Goal: Register for event/course

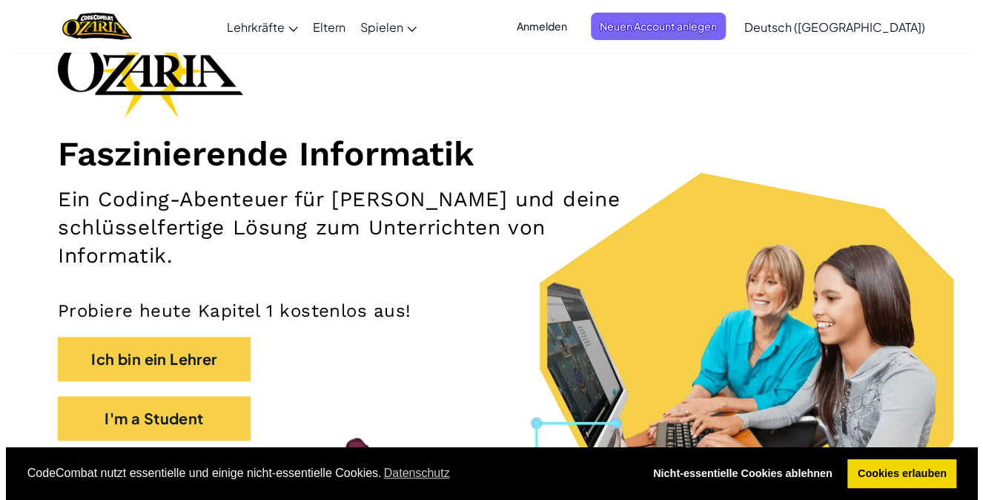
scroll to position [156, 0]
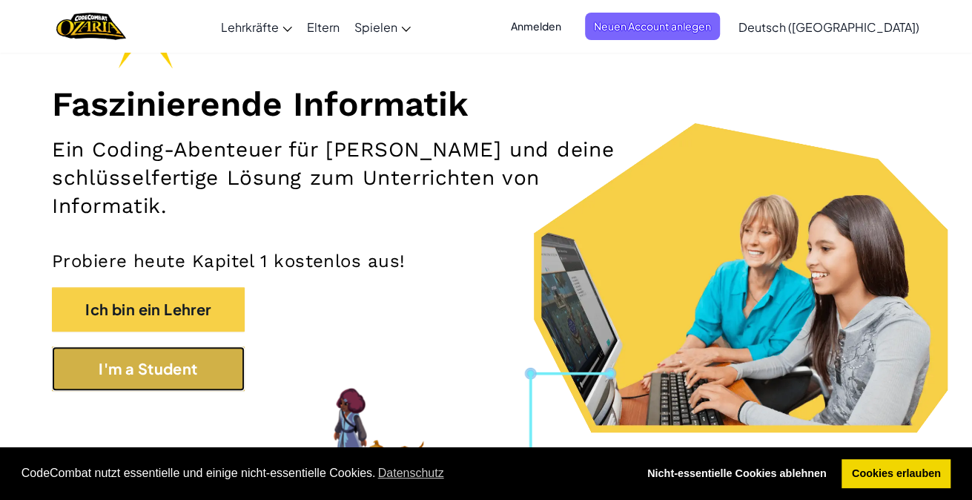
click at [156, 372] on button "I'm a Student" at bounding box center [148, 368] width 193 height 44
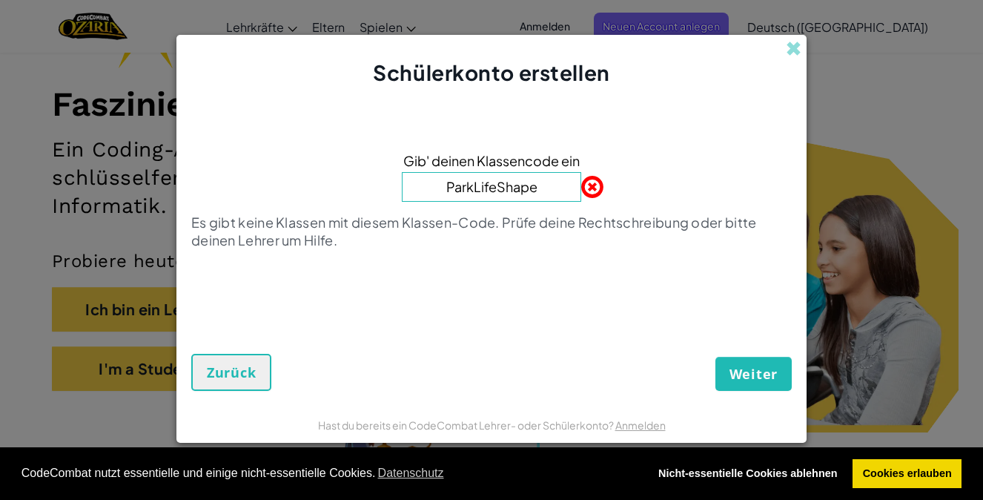
type input "ParkLifeShape"
click at [761, 384] on button "Weiter" at bounding box center [754, 374] width 76 height 34
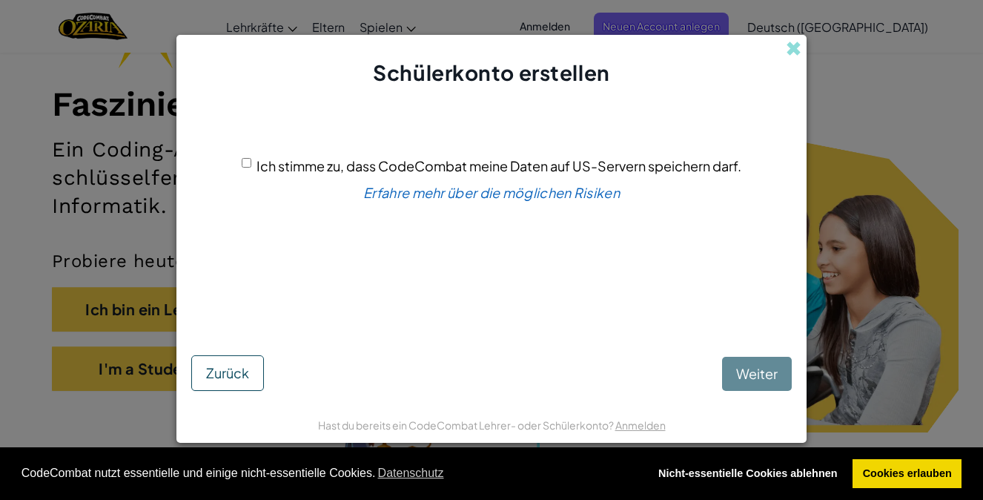
click at [242, 158] on input "Ich stimme zu, dass CodeCombat meine Daten auf US-Servern speichern darf." at bounding box center [247, 163] width 10 height 10
checkbox input "true"
click at [759, 369] on span "Weiter" at bounding box center [757, 373] width 42 height 17
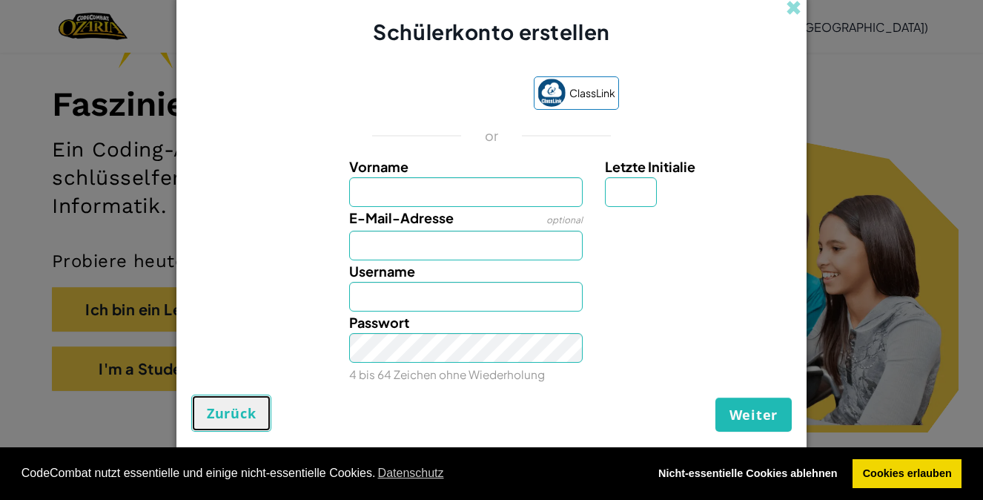
click at [212, 417] on span "Zurück" at bounding box center [231, 413] width 49 height 18
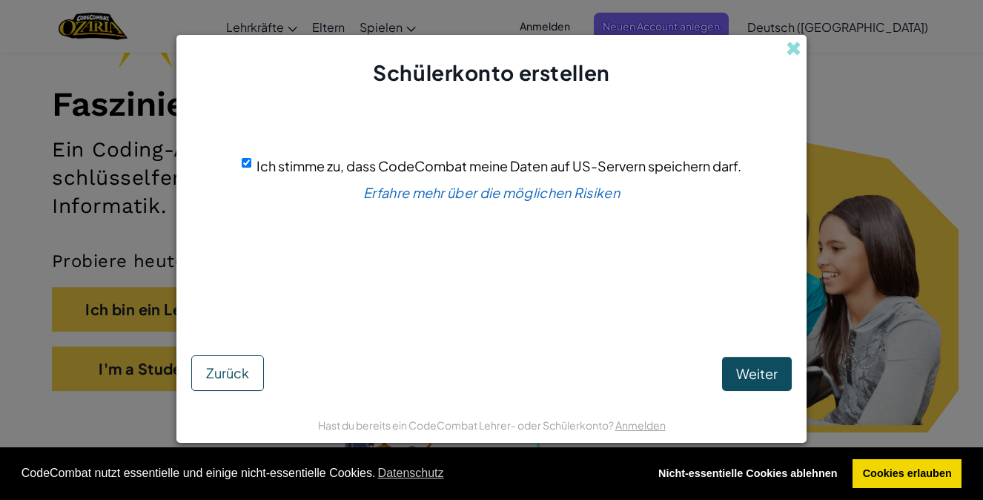
click at [244, 165] on input "Ich stimme zu, dass CodeCombat meine Daten auf US-Servern speichern darf." at bounding box center [247, 163] width 10 height 10
click at [242, 166] on input "Ich stimme zu, dass CodeCombat meine Daten auf US-Servern speichern darf." at bounding box center [247, 163] width 10 height 10
checkbox input "true"
click at [764, 367] on span "Weiter" at bounding box center [757, 373] width 42 height 17
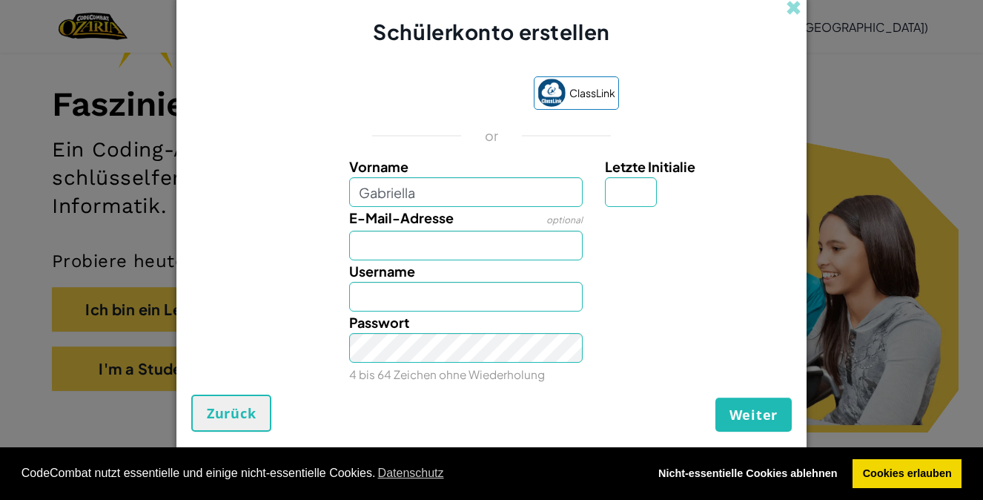
type input "Gabriella"
click at [639, 191] on input "Letzte Initialie" at bounding box center [631, 192] width 52 height 30
type input "Gabriella"
type input "G"
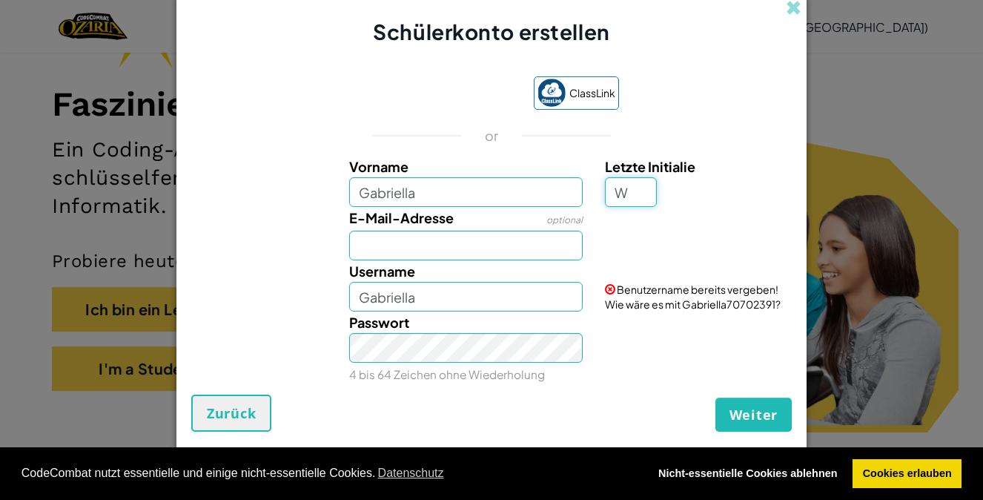
type input "W"
click at [747, 123] on div "ClassLink or Vorname Gabriella Letzte Initialie W E-Mail-Adresse optional Usern…" at bounding box center [491, 228] width 601 height 333
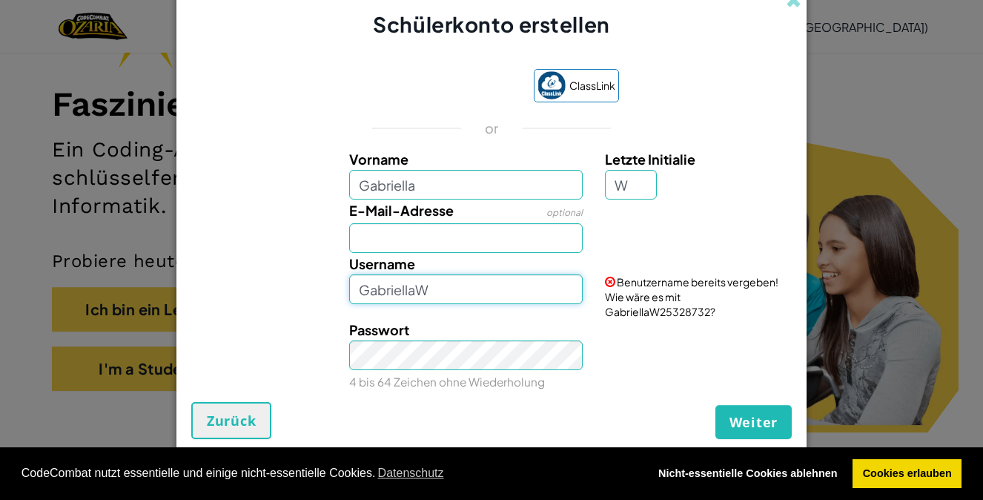
click at [527, 291] on input "GabriellaW" at bounding box center [466, 289] width 234 height 30
type input "G"
click at [528, 200] on input "Gabriella" at bounding box center [466, 185] width 234 height 30
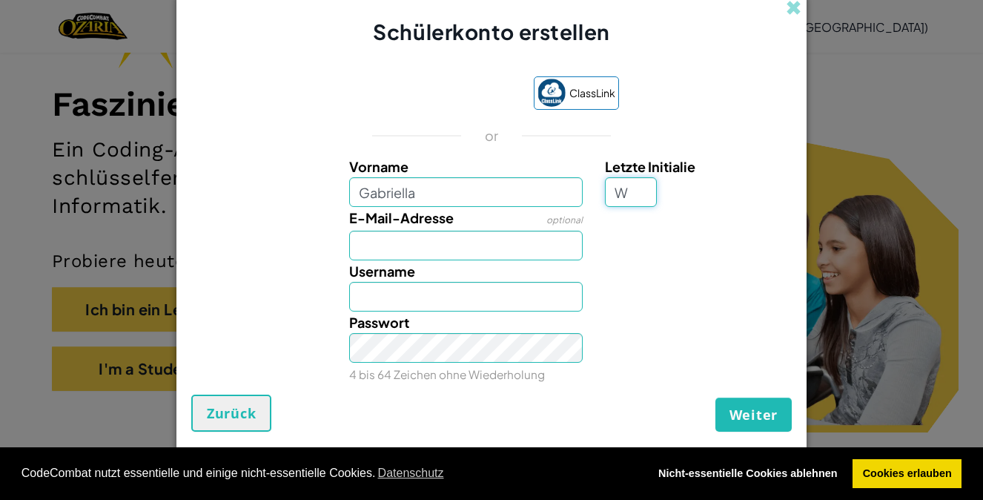
click at [632, 190] on input "W" at bounding box center [631, 192] width 52 height 30
click at [762, 136] on div "ClassLink or Vorname Gabriella Letzte Initialie W E-Mail-Adresse optional Usern…" at bounding box center [491, 228] width 601 height 333
click at [512, 258] on input "E-Mail-Adresse" at bounding box center [466, 246] width 234 height 30
click at [681, 270] on div at bounding box center [696, 271] width 205 height 22
click at [476, 303] on input "Username" at bounding box center [466, 297] width 234 height 30
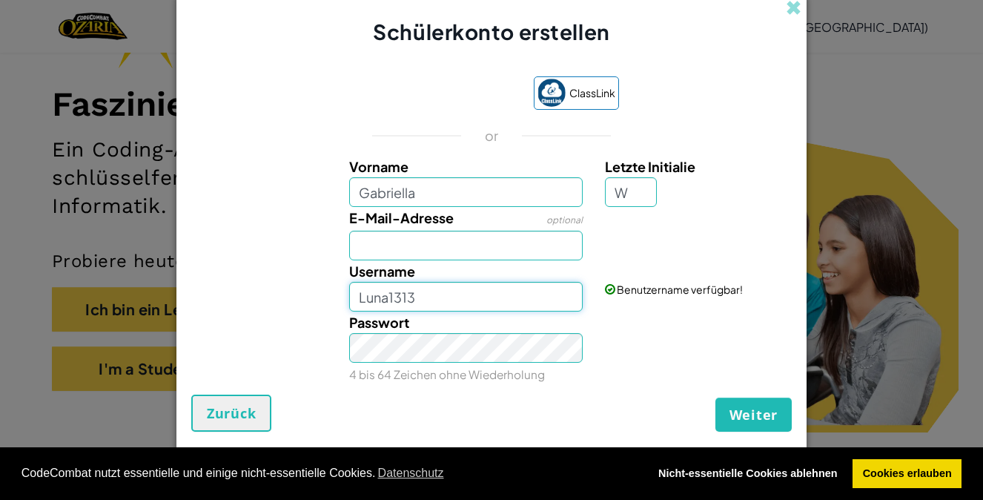
click at [496, 302] on input "Luna1313" at bounding box center [466, 297] width 234 height 30
click at [527, 297] on input "Luna13" at bounding box center [466, 297] width 234 height 30
type input "Luna1313"
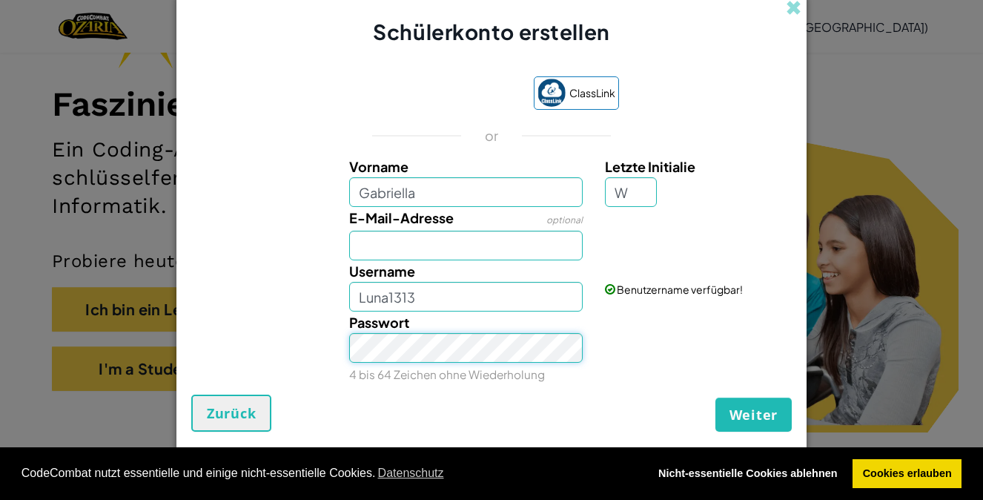
scroll to position [6, 0]
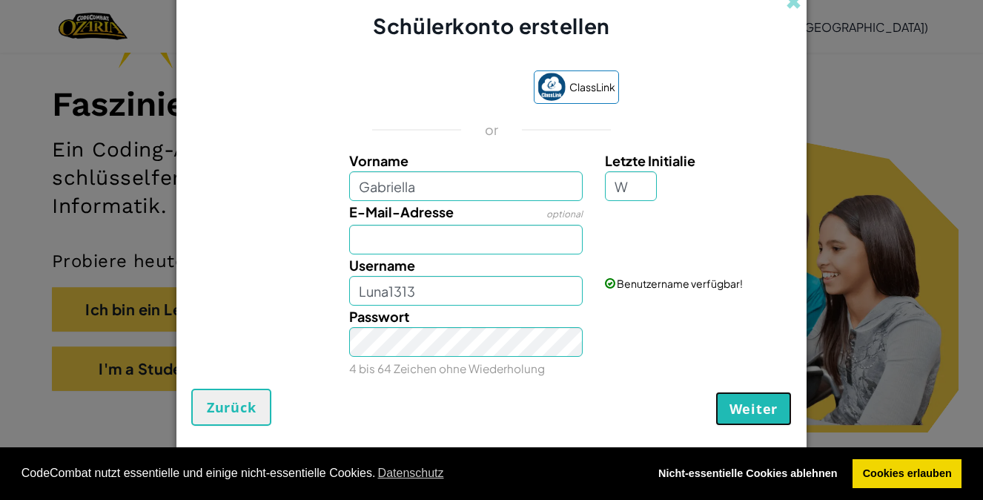
click at [765, 400] on span "Weiter" at bounding box center [754, 409] width 48 height 18
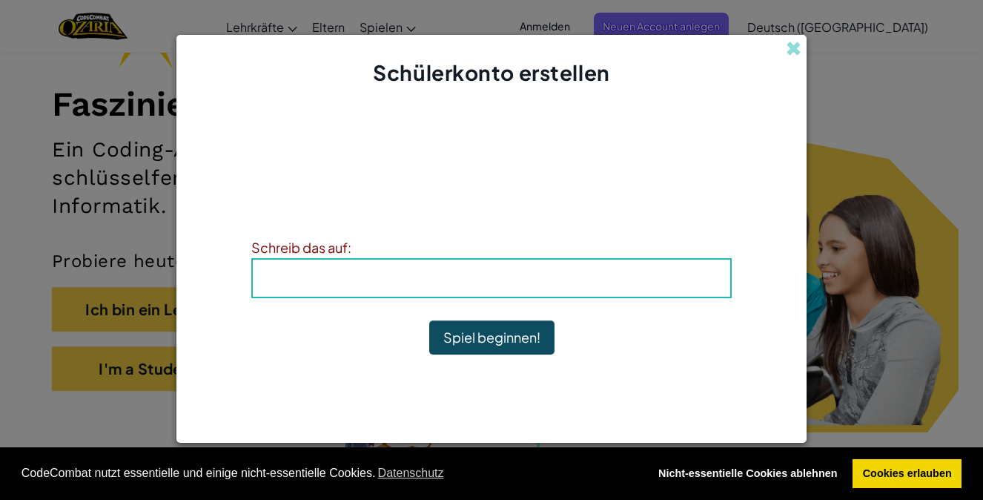
scroll to position [0, 0]
click at [287, 211] on p "Schreibe dir deine Daten auf, damit du sie nicht vergisst. Dein Lehrer kann dir…" at bounding box center [491, 201] width 481 height 36
click at [466, 334] on button "Spiel beginnen!" at bounding box center [491, 337] width 125 height 34
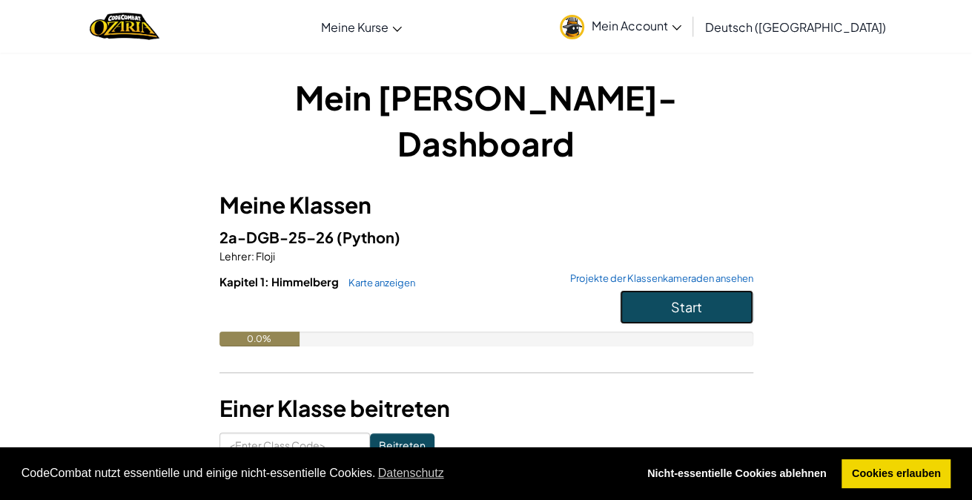
click at [687, 298] on span "Start" at bounding box center [686, 306] width 31 height 17
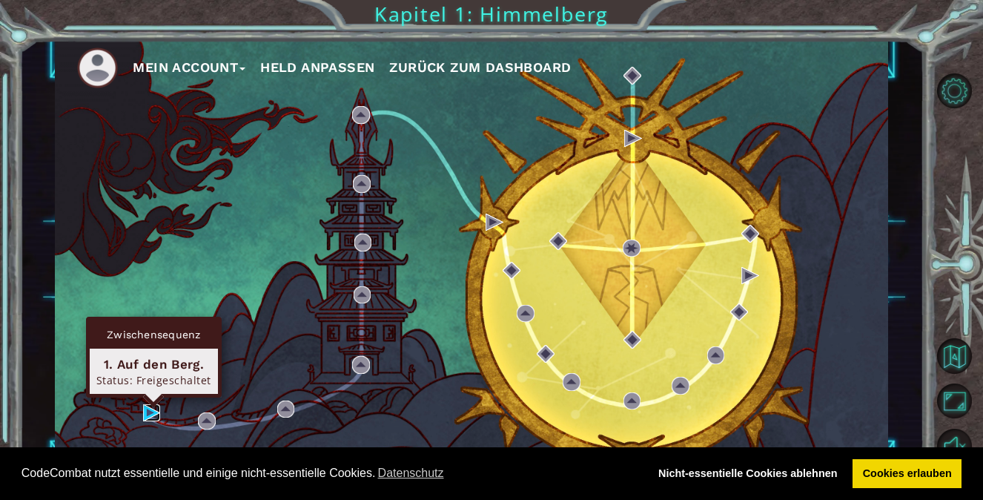
click at [149, 415] on img at bounding box center [152, 413] width 18 height 18
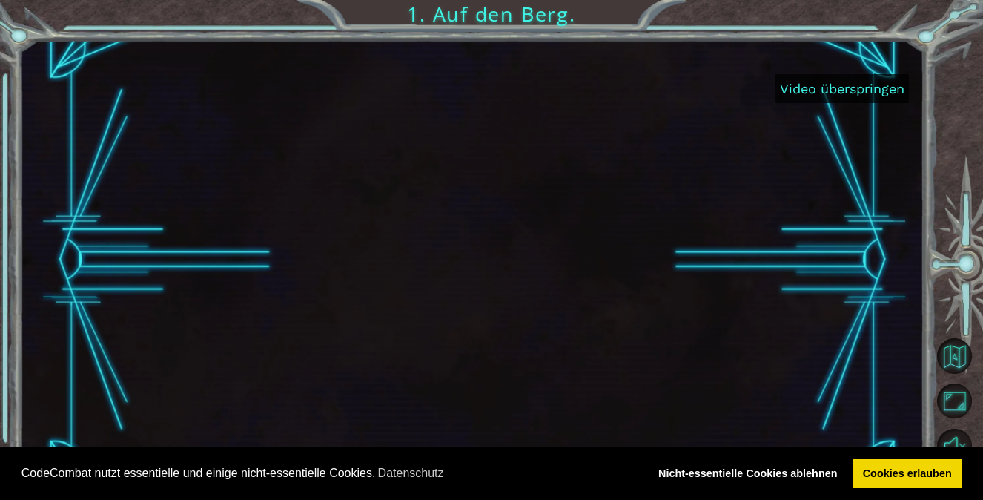
click at [825, 84] on button "Video überspringen" at bounding box center [842, 88] width 133 height 29
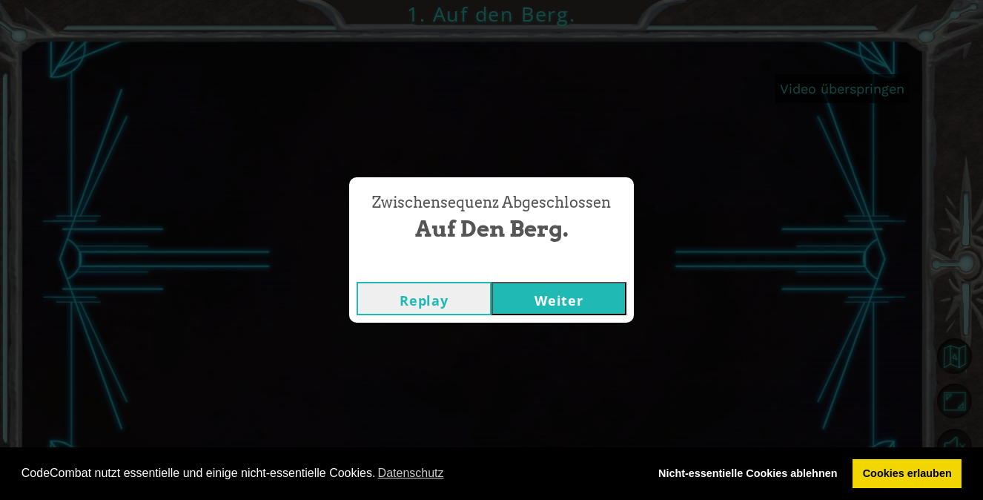
click at [544, 301] on button "Weiter" at bounding box center [559, 298] width 135 height 33
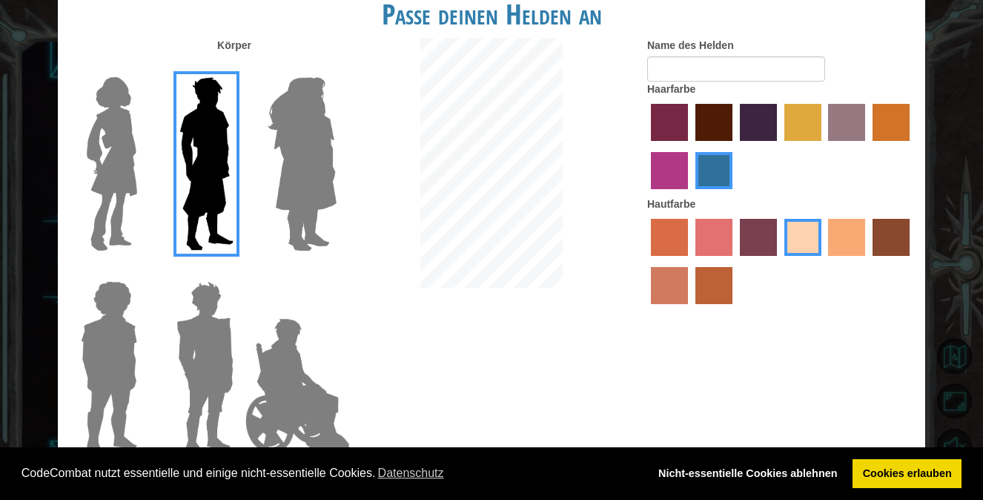
click at [317, 174] on img at bounding box center [302, 163] width 81 height 185
click at [336, 67] on input "Hero Amethyst" at bounding box center [336, 67] width 0 height 0
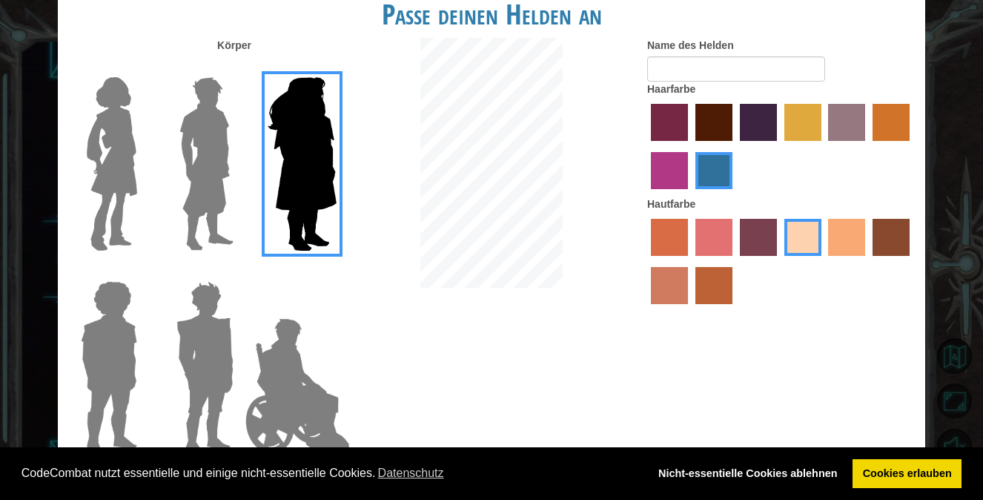
click at [273, 383] on img at bounding box center [298, 386] width 116 height 148
click at [336, 271] on input "Hero Jamie" at bounding box center [336, 271] width 0 height 0
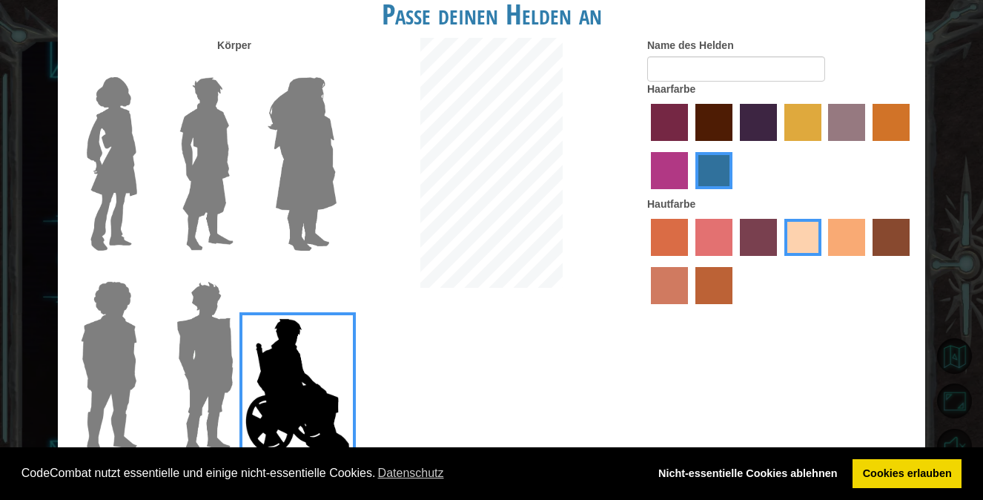
click at [189, 377] on img at bounding box center [205, 367] width 69 height 185
click at [240, 271] on input "Hero Garnet" at bounding box center [240, 271] width 0 height 0
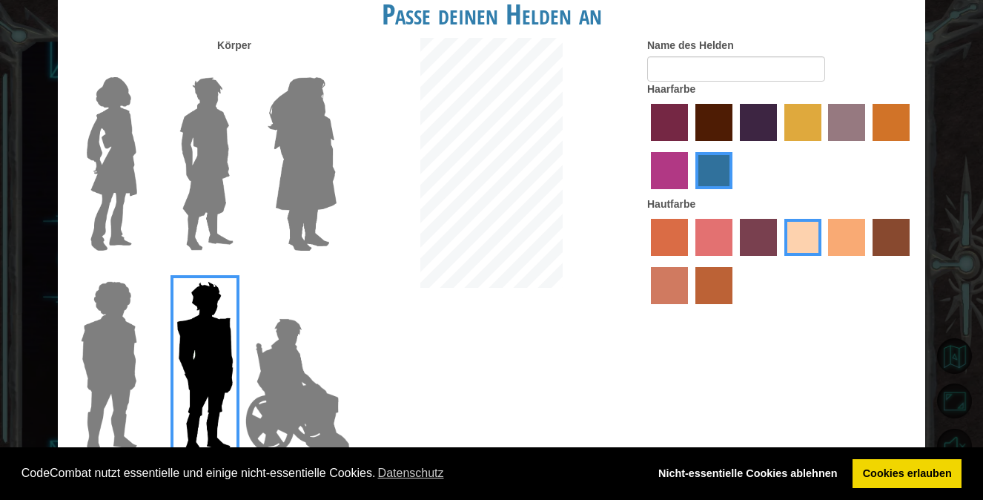
click at [285, 395] on img at bounding box center [298, 386] width 116 height 148
click at [336, 271] on input "Hero Jamie" at bounding box center [336, 271] width 0 height 0
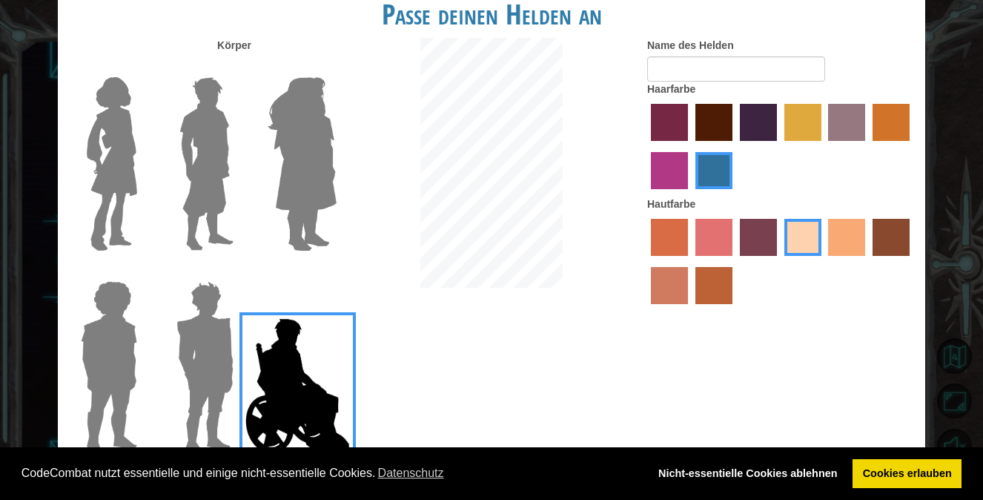
click at [93, 180] on img at bounding box center [112, 163] width 62 height 185
click at [143, 67] on input "Hero Connie" at bounding box center [143, 67] width 0 height 0
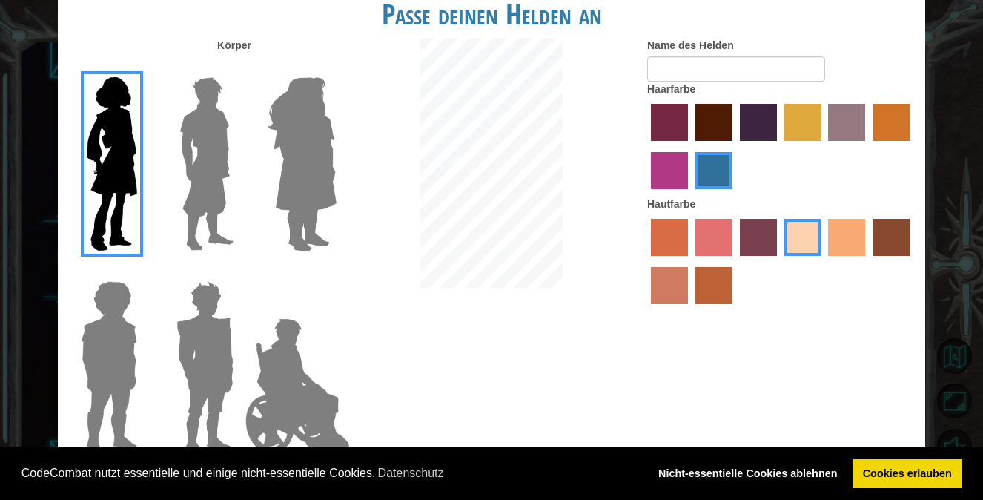
click at [111, 346] on img at bounding box center [109, 367] width 68 height 185
click at [143, 271] on input "Hero Steven" at bounding box center [143, 271] width 0 height 0
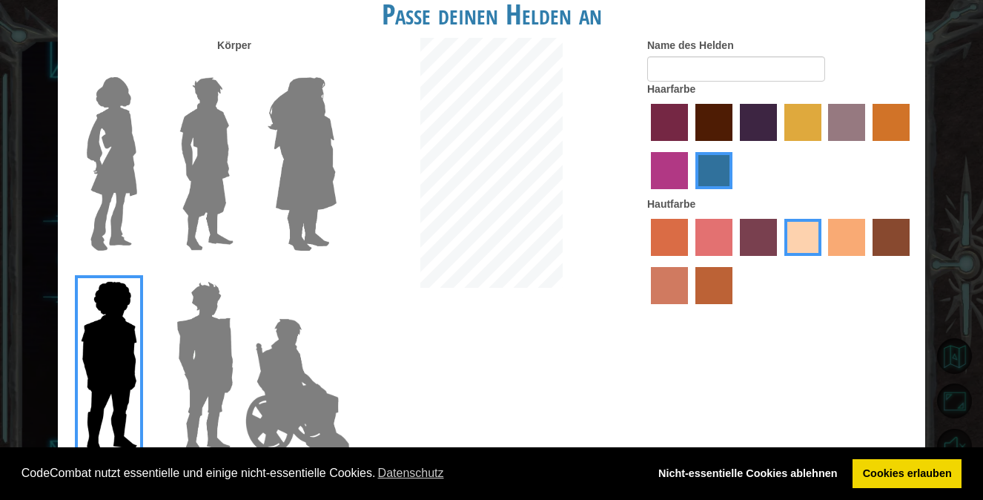
click at [179, 191] on img at bounding box center [207, 163] width 66 height 185
click at [240, 67] on input "Hero Lars" at bounding box center [240, 67] width 0 height 0
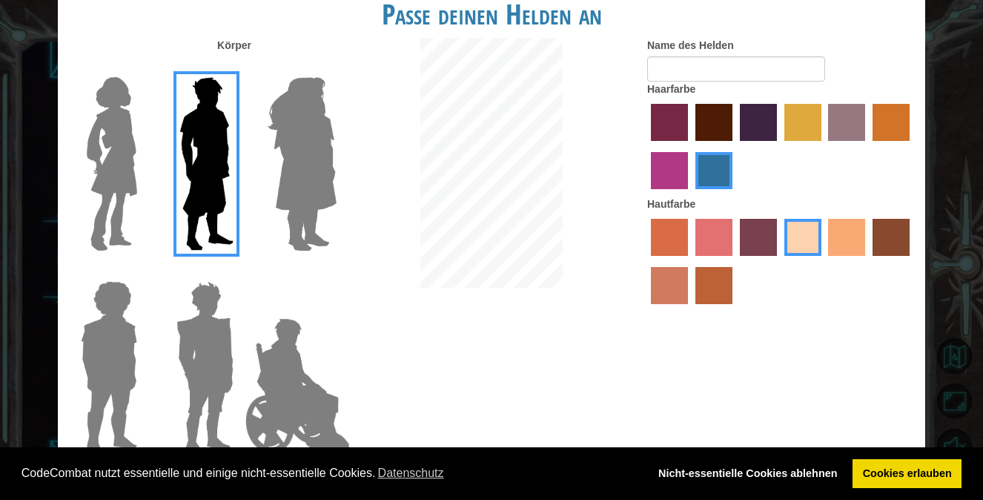
click at [310, 159] on img at bounding box center [302, 163] width 81 height 185
click at [336, 67] on input "Hero Amethyst" at bounding box center [336, 67] width 0 height 0
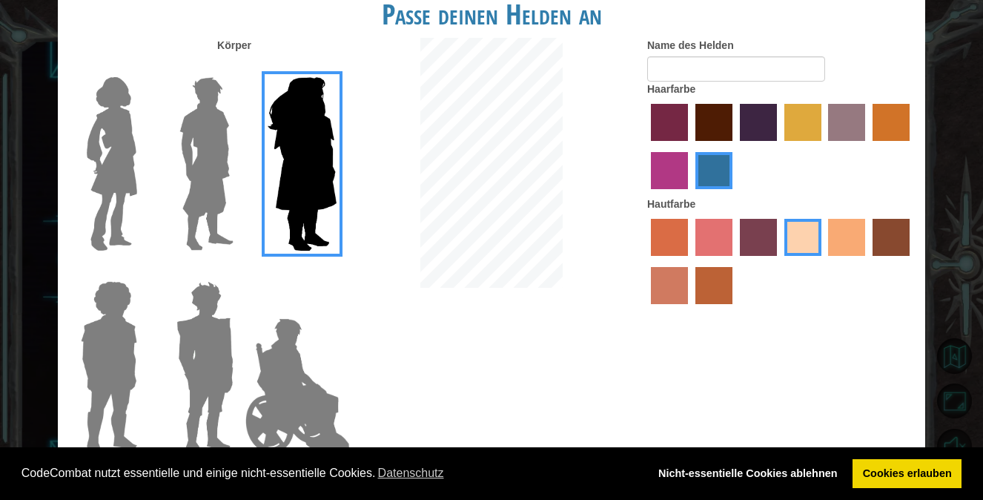
click at [217, 331] on img at bounding box center [205, 367] width 69 height 185
click at [240, 271] on input "Hero Garnet" at bounding box center [240, 271] width 0 height 0
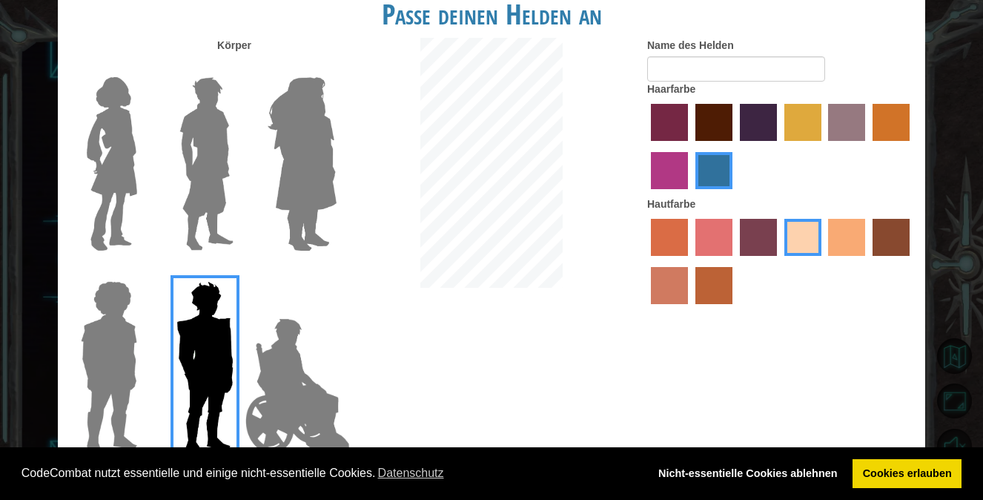
click at [310, 162] on img at bounding box center [302, 163] width 81 height 185
click at [336, 67] on input "Hero Amethyst" at bounding box center [336, 67] width 0 height 0
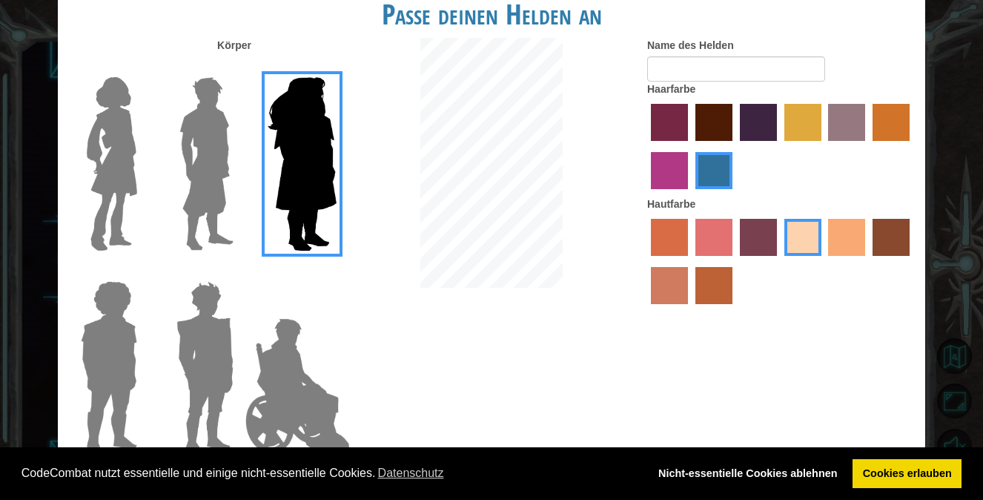
click at [116, 182] on img at bounding box center [112, 163] width 62 height 185
click at [143, 67] on input "Hero Connie" at bounding box center [143, 67] width 0 height 0
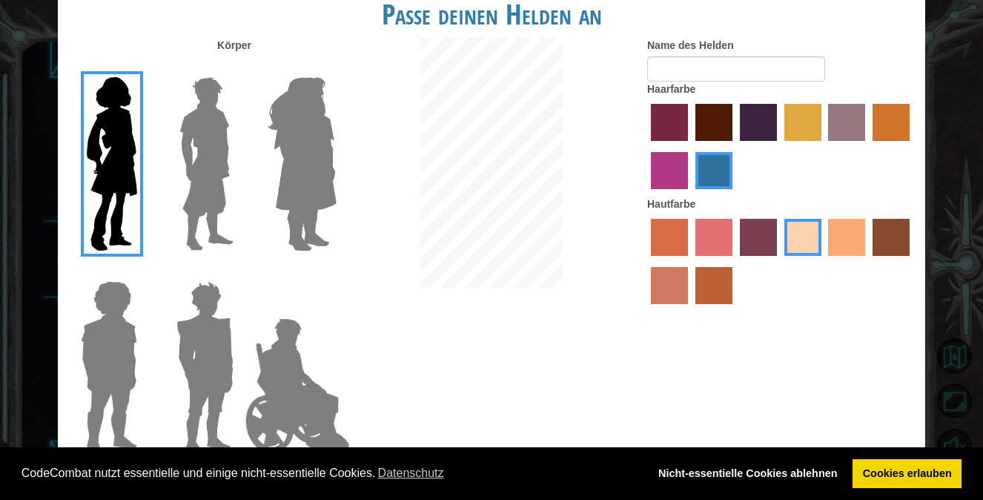
click at [667, 117] on label "paprika hair color" at bounding box center [669, 122] width 37 height 37
click at [646, 146] on input "paprika hair color" at bounding box center [646, 146] width 0 height 0
click at [710, 117] on label "maroon hair color" at bounding box center [714, 122] width 37 height 37
click at [690, 146] on input "maroon hair color" at bounding box center [690, 146] width 0 height 0
click at [722, 167] on label "lachmara hair color" at bounding box center [714, 170] width 37 height 37
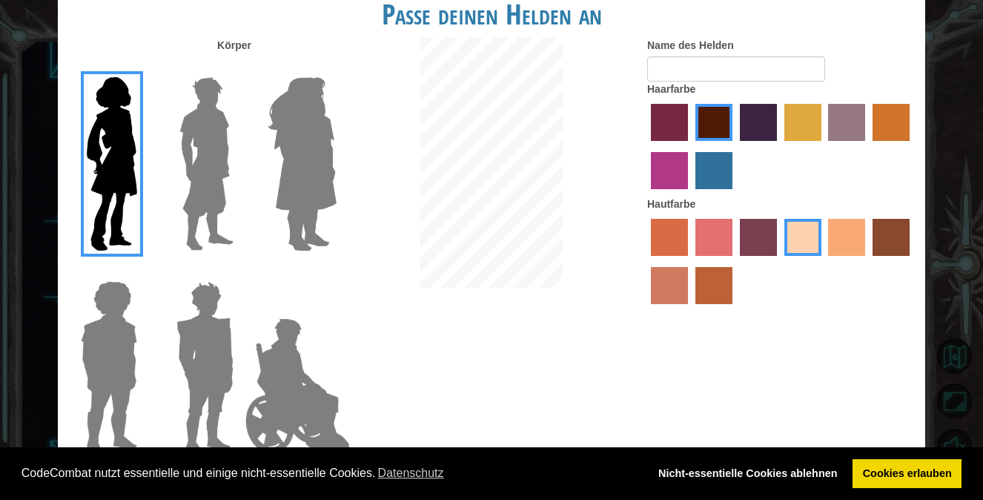
click at [690, 194] on input "lachmara hair color" at bounding box center [690, 194] width 0 height 0
click at [692, 171] on div at bounding box center [780, 148] width 267 height 96
click at [673, 165] on label "medium red violet hair color" at bounding box center [669, 170] width 37 height 37
click at [912, 146] on input "medium red violet hair color" at bounding box center [912, 146] width 0 height 0
click at [764, 233] on label "tosca skin color" at bounding box center [758, 237] width 37 height 37
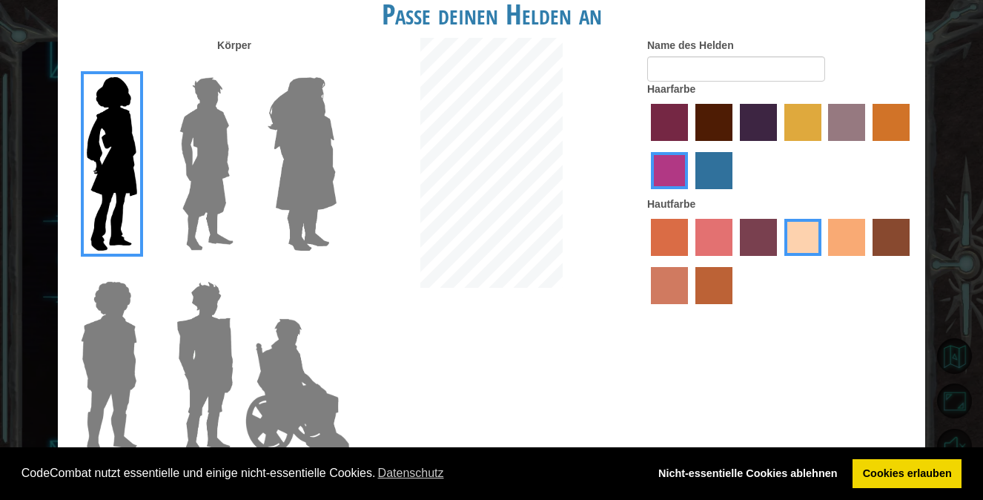
click at [735, 261] on input "tosca skin color" at bounding box center [735, 261] width 0 height 0
click at [845, 228] on label "tacao skin color" at bounding box center [846, 237] width 37 height 37
click at [824, 261] on input "tacao skin color" at bounding box center [824, 261] width 0 height 0
click at [804, 135] on label "tulip tree hair color" at bounding box center [803, 122] width 37 height 37
click at [779, 146] on input "tulip tree hair color" at bounding box center [779, 146] width 0 height 0
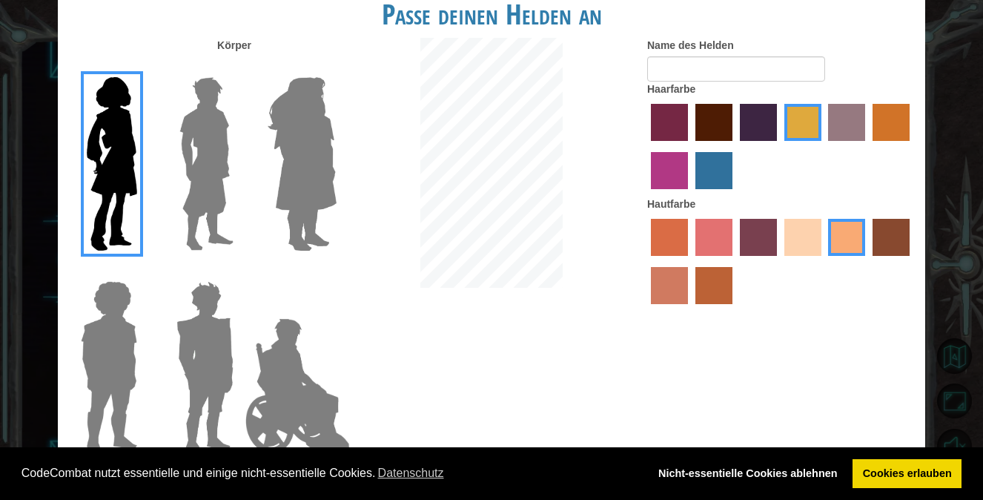
click at [660, 183] on label "medium red violet hair color" at bounding box center [669, 170] width 37 height 37
click at [912, 146] on input "medium red violet hair color" at bounding box center [912, 146] width 0 height 0
click at [767, 117] on label "hot purple hair color" at bounding box center [758, 122] width 37 height 37
click at [735, 146] on input "hot purple hair color" at bounding box center [735, 146] width 0 height 0
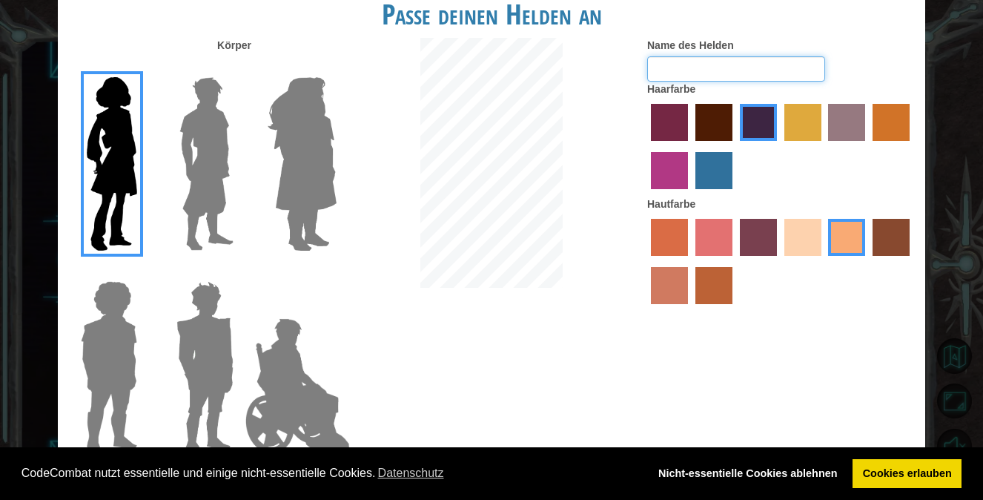
click at [665, 64] on input "Name des Helden" at bounding box center [736, 68] width 178 height 25
type input "K"
click at [911, 481] on link "Cookies erlauben" at bounding box center [907, 474] width 109 height 30
click at [894, 475] on link "Cookies erlauben" at bounding box center [907, 474] width 109 height 30
click at [894, 469] on link "Cookies erlauben" at bounding box center [907, 474] width 109 height 30
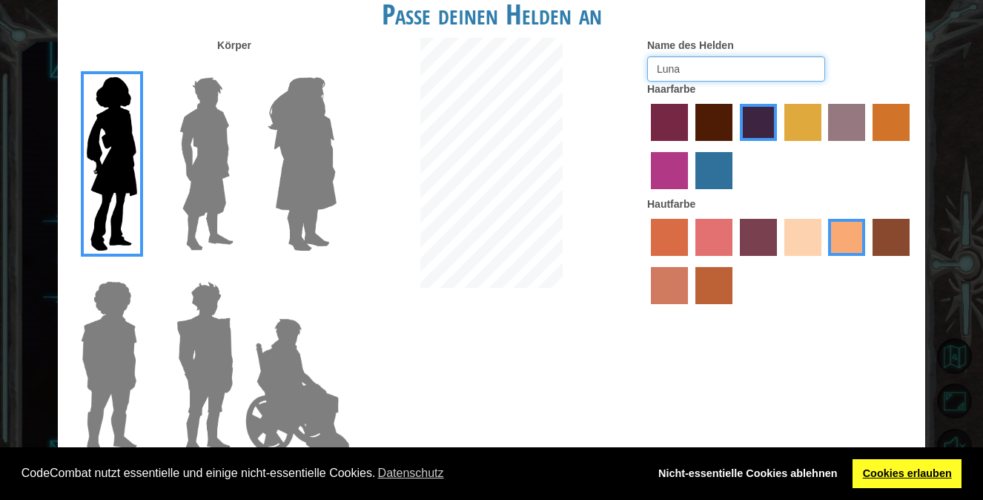
click at [894, 475] on link "Cookies erlauben" at bounding box center [907, 474] width 109 height 30
click at [778, 481] on link "Nicht-essentielle Cookies ablehnen" at bounding box center [748, 474] width 200 height 30
click at [857, 464] on link "Cookies erlauben" at bounding box center [907, 474] width 109 height 30
click at [808, 470] on link "Nicht-essentielle Cookies ablehnen" at bounding box center [748, 474] width 200 height 30
drag, startPoint x: 917, startPoint y: 460, endPoint x: 893, endPoint y: 464, distance: 24.9
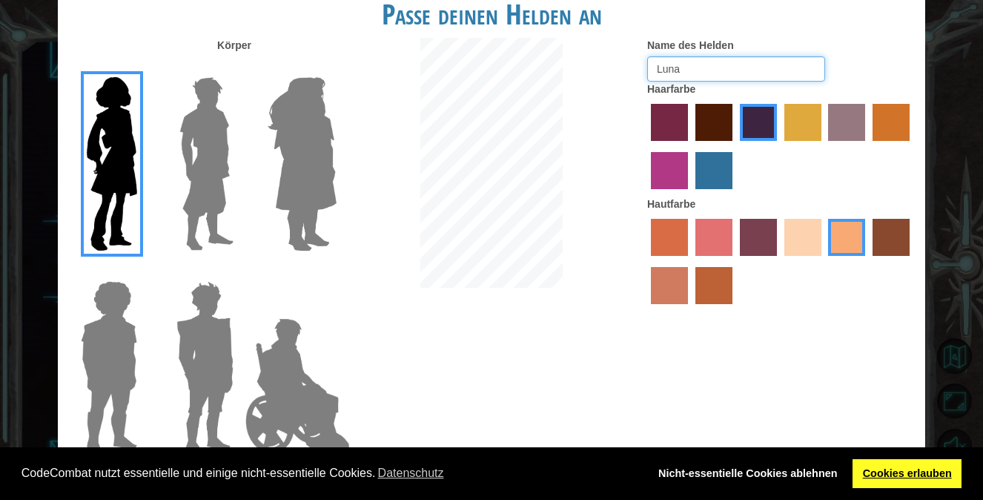
click at [919, 461] on link "Cookies erlauben" at bounding box center [907, 474] width 109 height 30
click at [768, 478] on link "Nicht-essentielle Cookies ablehnen" at bounding box center [748, 474] width 200 height 30
type input "Luna"
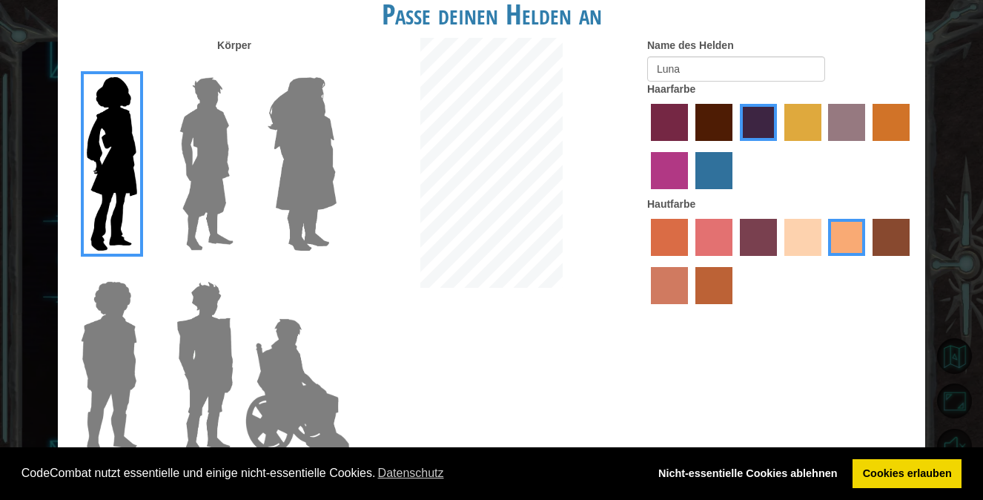
click at [478, 261] on div "Körper Name des Helden [PERSON_NAME] Hautfarbe" at bounding box center [492, 251] width 868 height 426
click at [329, 134] on img at bounding box center [302, 163] width 81 height 185
click at [336, 67] on input "Hero Amethyst" at bounding box center [336, 67] width 0 height 0
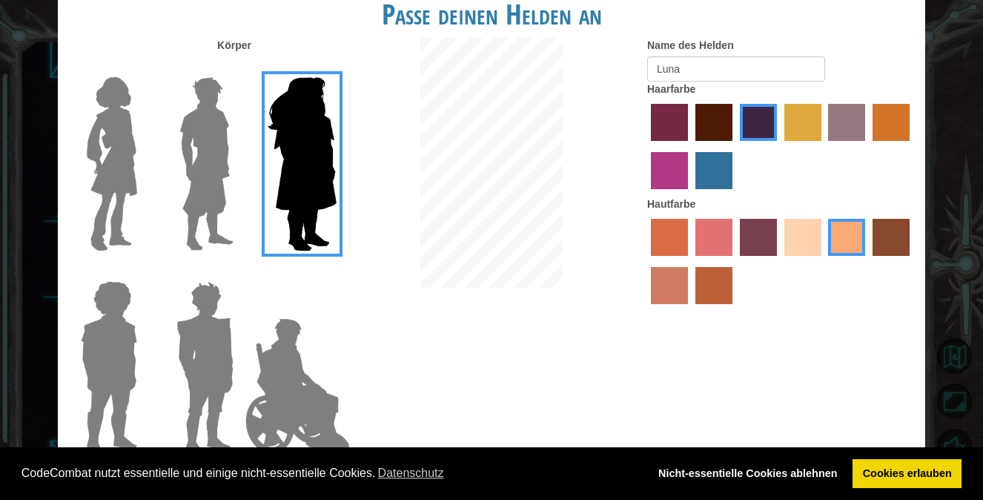
click at [113, 145] on img at bounding box center [112, 163] width 62 height 185
click at [143, 67] on input "Hero Connie" at bounding box center [143, 67] width 0 height 0
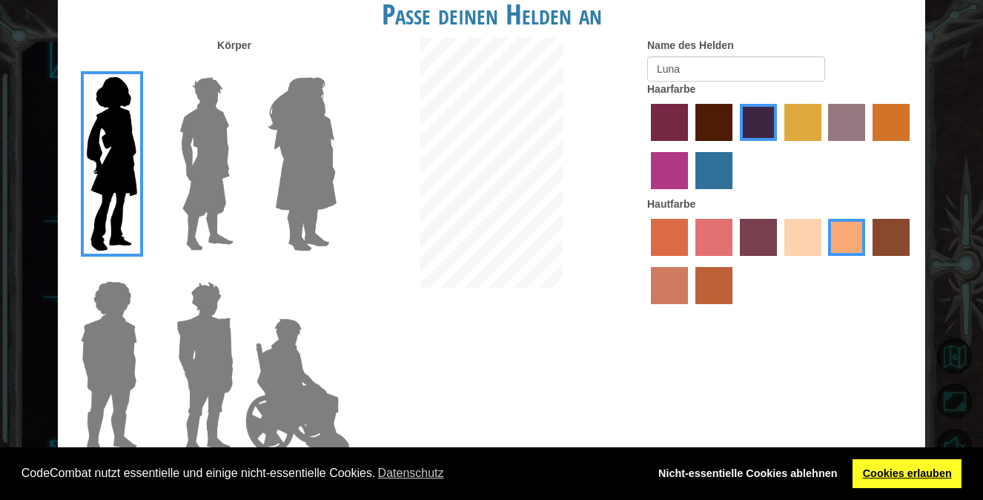
click at [915, 466] on link "Cookies erlauben" at bounding box center [907, 474] width 109 height 30
click at [914, 467] on link "Cookies erlauben" at bounding box center [907, 474] width 109 height 30
click at [911, 472] on link "Cookies erlauben" at bounding box center [907, 474] width 109 height 30
click at [905, 478] on link "Cookies erlauben" at bounding box center [907, 474] width 109 height 30
click at [791, 471] on link "Nicht-essentielle Cookies ablehnen" at bounding box center [748, 474] width 200 height 30
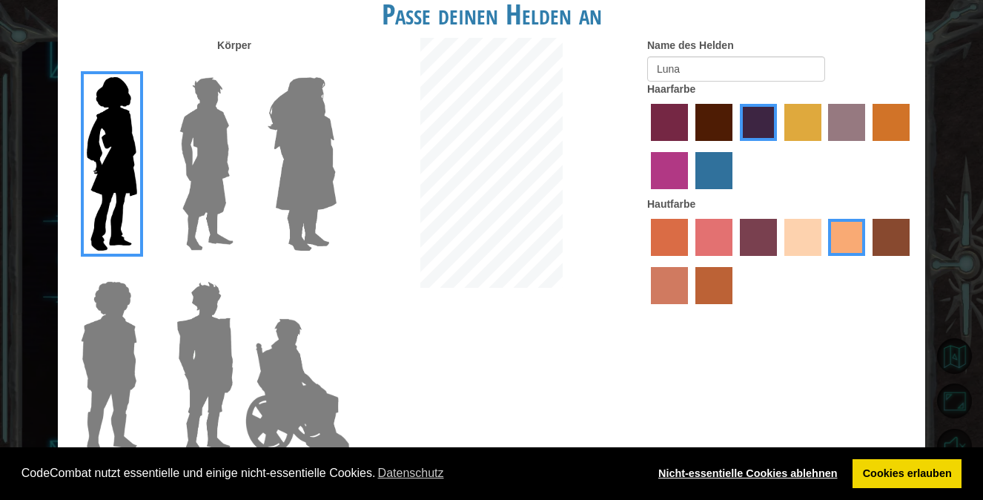
click at [791, 471] on link "Nicht-essentielle Cookies ablehnen" at bounding box center [748, 474] width 200 height 30
click at [792, 471] on link "Nicht-essentielle Cookies ablehnen" at bounding box center [748, 474] width 200 height 30
click at [792, 468] on link "Nicht-essentielle Cookies ablehnen" at bounding box center [748, 474] width 200 height 30
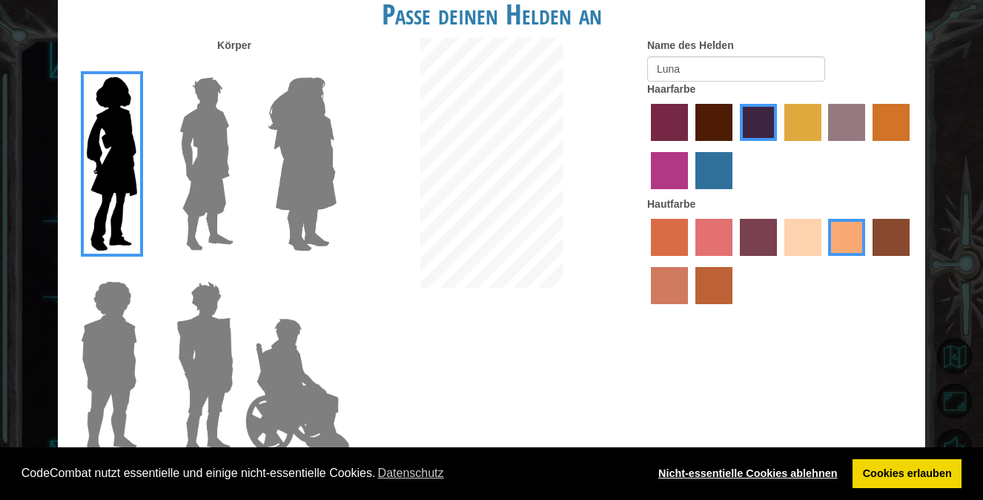
click at [792, 468] on link "Nicht-essentielle Cookies ablehnen" at bounding box center [748, 474] width 200 height 30
click at [793, 466] on link "Nicht-essentielle Cookies ablehnen" at bounding box center [748, 474] width 200 height 30
click at [795, 464] on link "Nicht-essentielle Cookies ablehnen" at bounding box center [748, 474] width 200 height 30
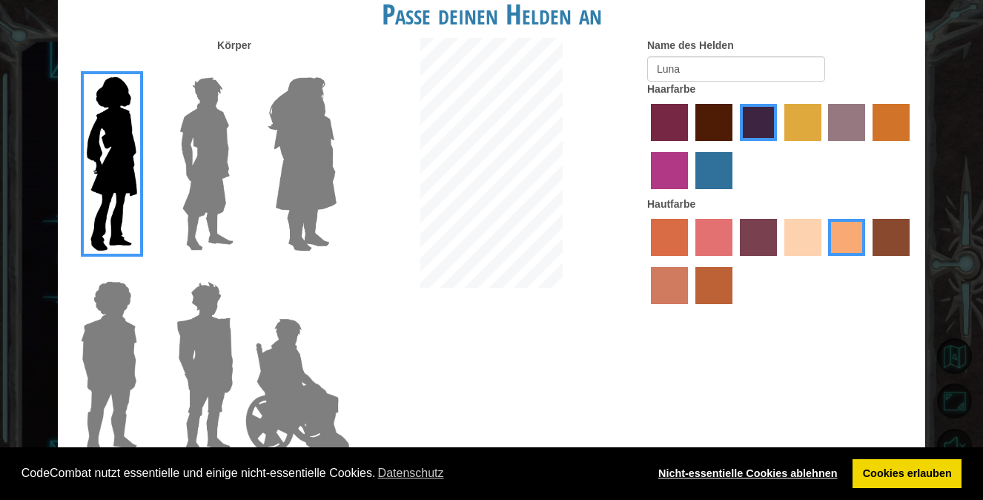
click at [797, 464] on link "Nicht-essentielle Cookies ablehnen" at bounding box center [748, 474] width 200 height 30
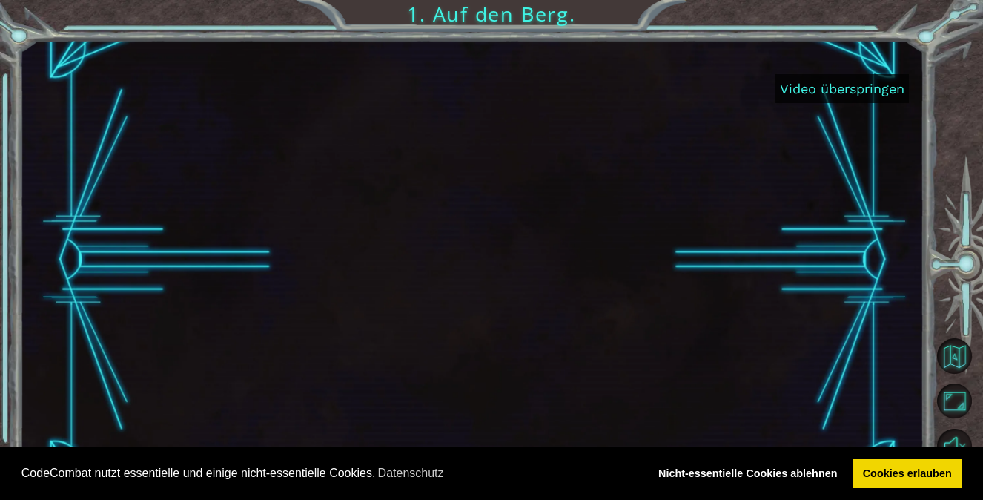
click at [883, 95] on button "Video überspringen" at bounding box center [842, 88] width 133 height 29
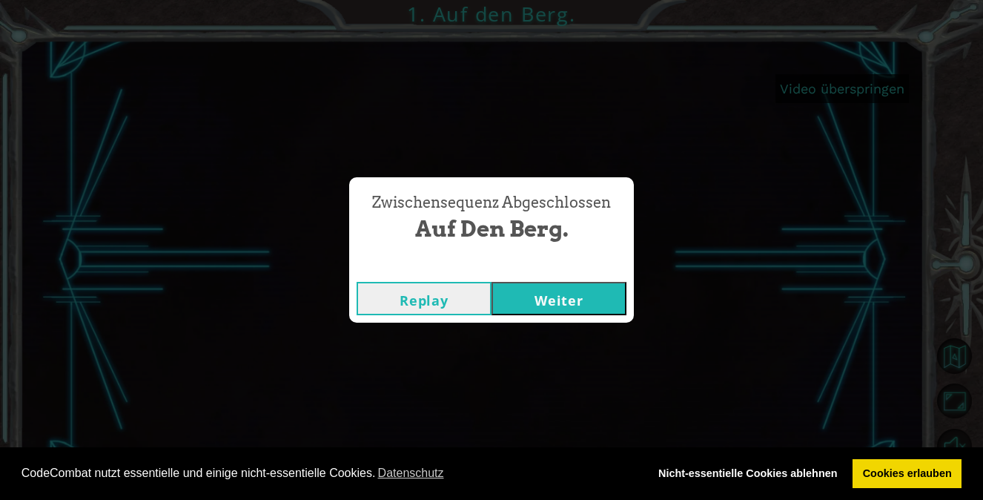
click at [576, 303] on button "Weiter" at bounding box center [559, 298] width 135 height 33
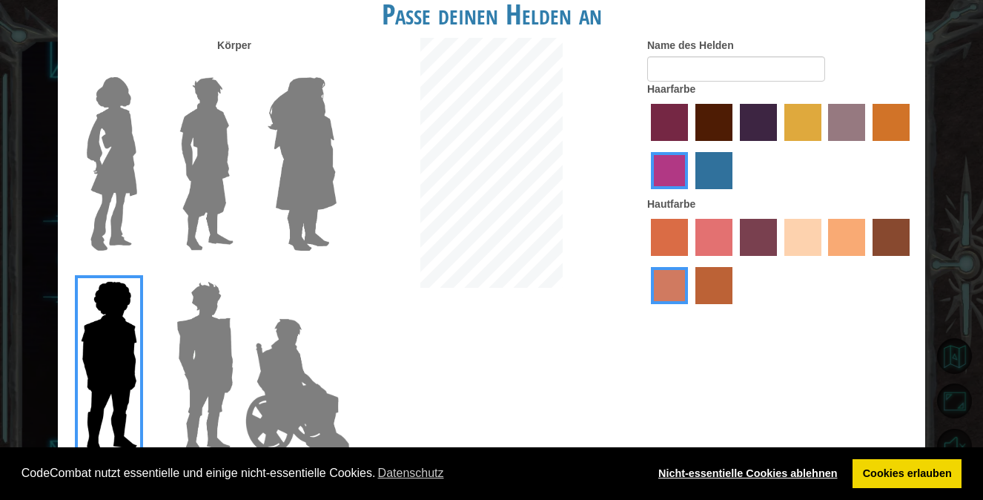
click at [705, 473] on link "Nicht-essentielle Cookies ablehnen" at bounding box center [748, 474] width 200 height 30
drag, startPoint x: 899, startPoint y: 475, endPoint x: 776, endPoint y: 478, distance: 123.2
click at [899, 475] on link "Cookies erlauben" at bounding box center [907, 474] width 109 height 30
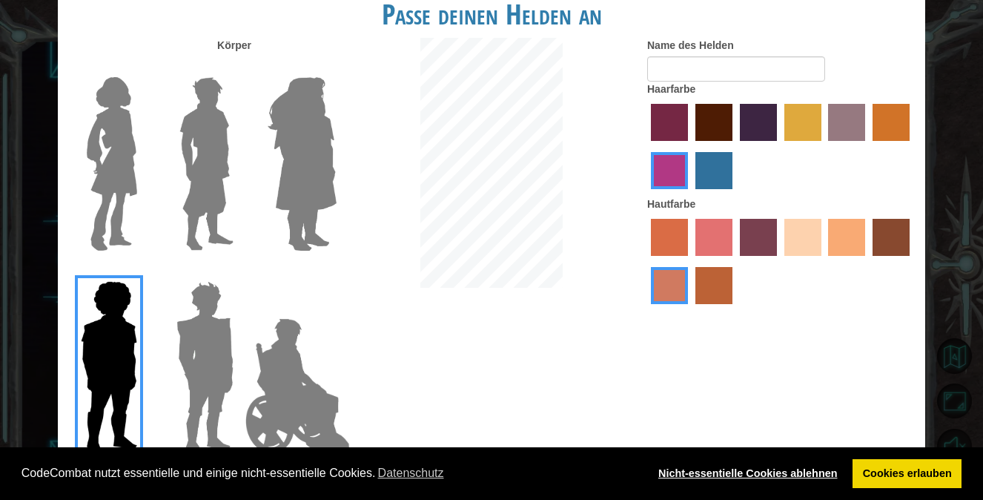
click at [779, 470] on link "Nicht-essentielle Cookies ablehnen" at bounding box center [748, 474] width 200 height 30
click at [779, 469] on link "Nicht-essentielle Cookies ablehnen" at bounding box center [748, 474] width 200 height 30
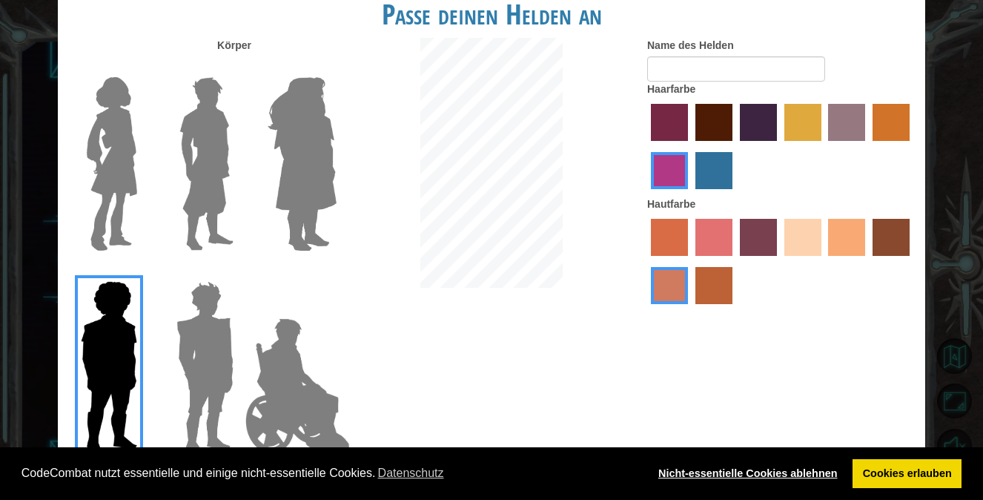
click at [779, 469] on link "Nicht-essentielle Cookies ablehnen" at bounding box center [748, 474] width 200 height 30
click at [781, 475] on link "Nicht-essentielle Cookies ablehnen" at bounding box center [748, 474] width 200 height 30
click at [731, 471] on link "Nicht-essentielle Cookies ablehnen" at bounding box center [748, 474] width 200 height 30
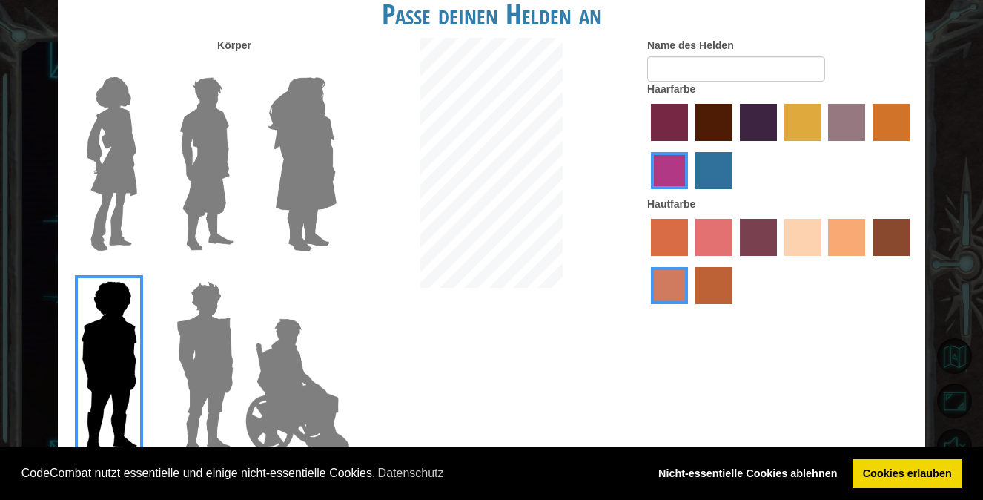
click at [731, 471] on link "Nicht-essentielle Cookies ablehnen" at bounding box center [748, 474] width 200 height 30
click at [98, 208] on img at bounding box center [112, 163] width 62 height 185
click at [143, 67] on input "Hero Connie" at bounding box center [143, 67] width 0 height 0
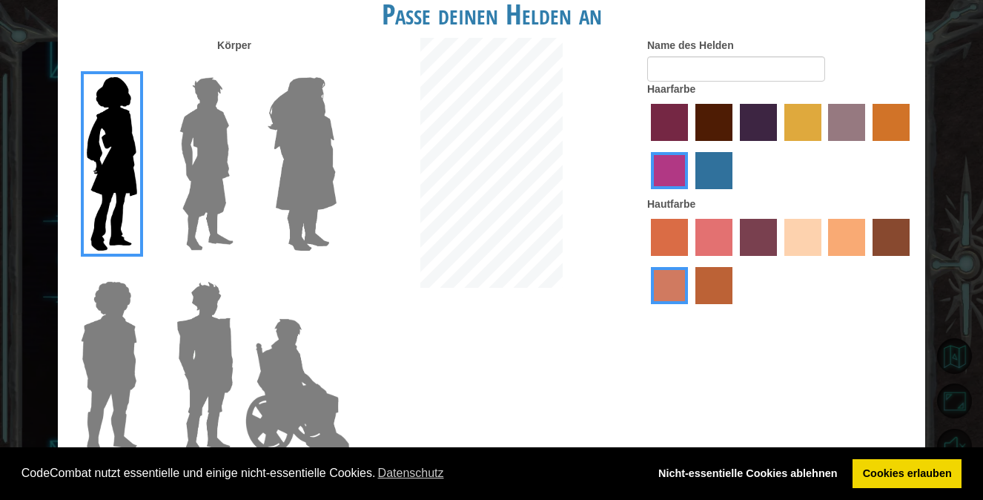
drag, startPoint x: 743, startPoint y: 126, endPoint x: 748, endPoint y: 162, distance: 35.9
click at [746, 126] on label "hot purple hair color" at bounding box center [758, 122] width 37 height 37
click at [735, 146] on input "hot purple hair color" at bounding box center [735, 146] width 0 height 0
click at [851, 230] on label "tacao skin color" at bounding box center [846, 237] width 37 height 37
click at [824, 261] on input "tacao skin color" at bounding box center [824, 261] width 0 height 0
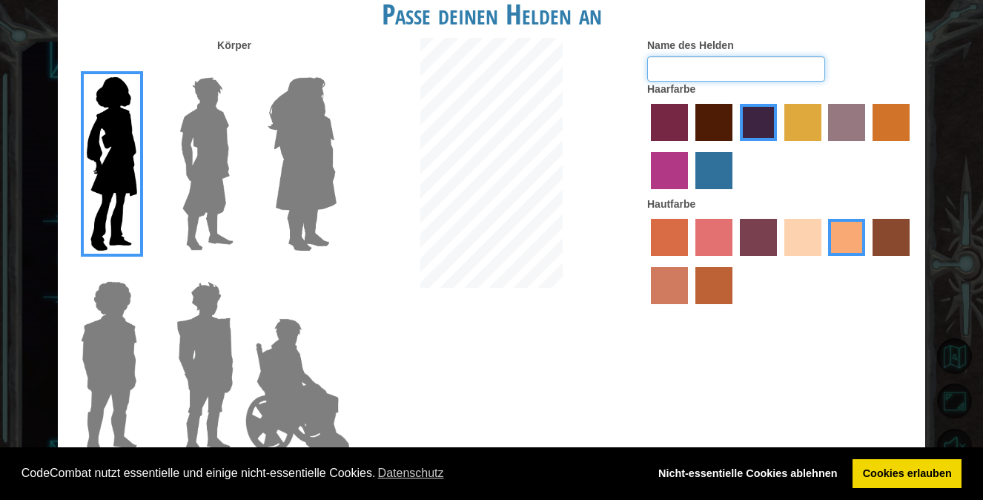
click at [733, 73] on input "Name des Helden" at bounding box center [736, 68] width 178 height 25
click at [758, 465] on link "Nicht-essentielle Cookies ablehnen" at bounding box center [748, 474] width 200 height 30
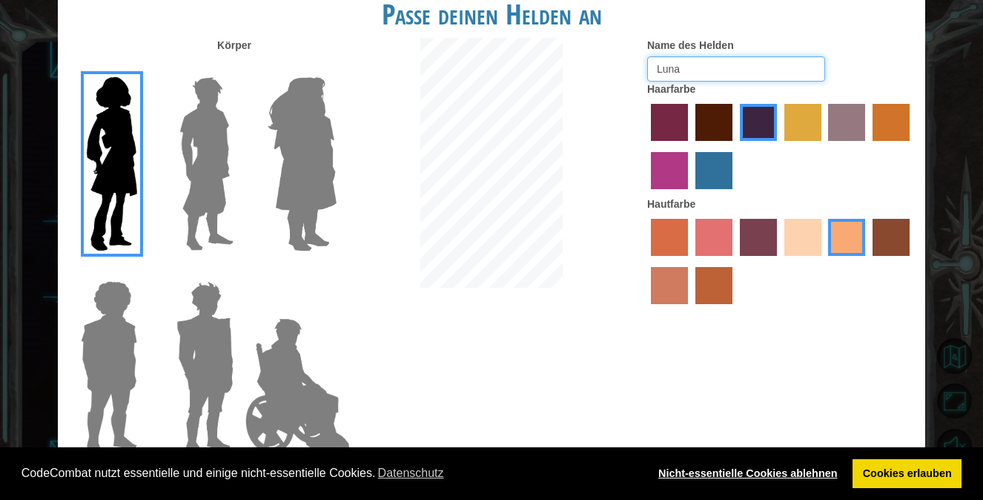
click at [758, 465] on link "Nicht-essentielle Cookies ablehnen" at bounding box center [748, 474] width 200 height 30
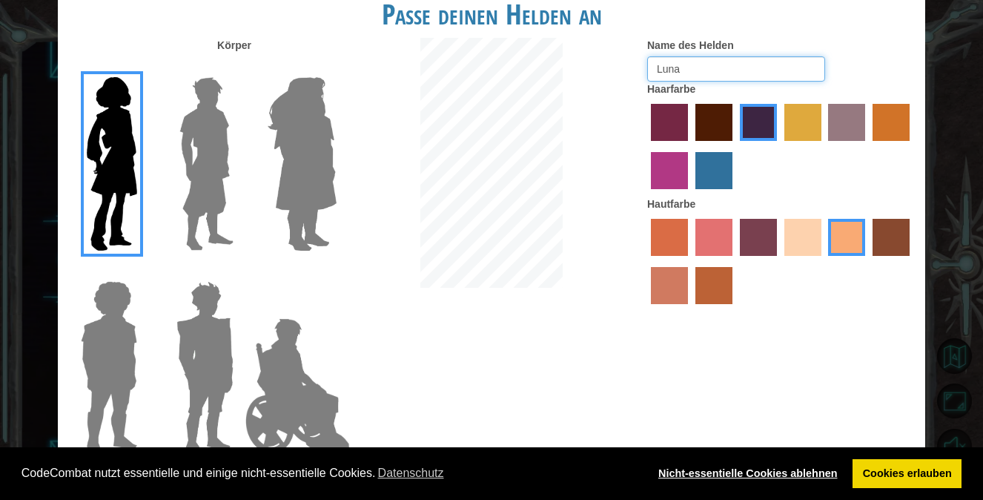
click at [758, 465] on link "Nicht-essentielle Cookies ablehnen" at bounding box center [748, 474] width 200 height 30
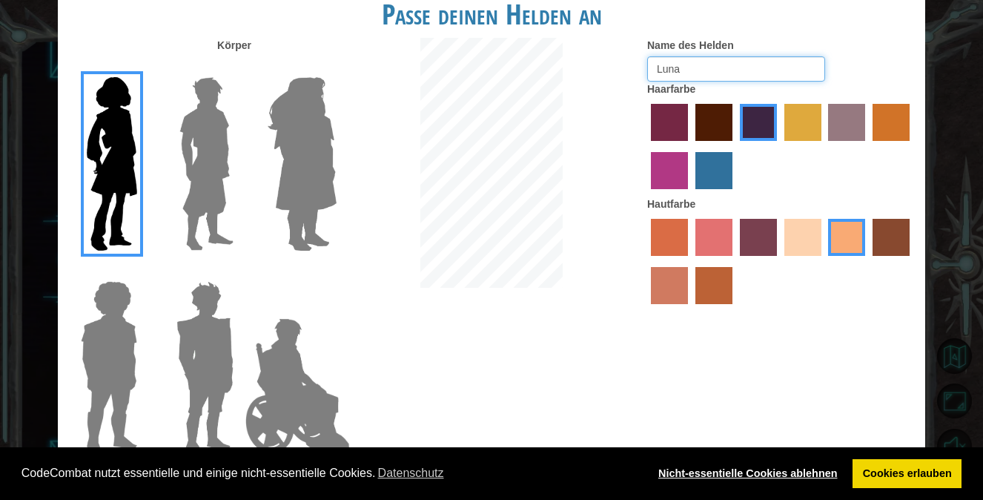
click at [758, 466] on link "Nicht-essentielle Cookies ablehnen" at bounding box center [748, 474] width 200 height 30
click at [758, 464] on link "Nicht-essentielle Cookies ablehnen" at bounding box center [748, 474] width 200 height 30
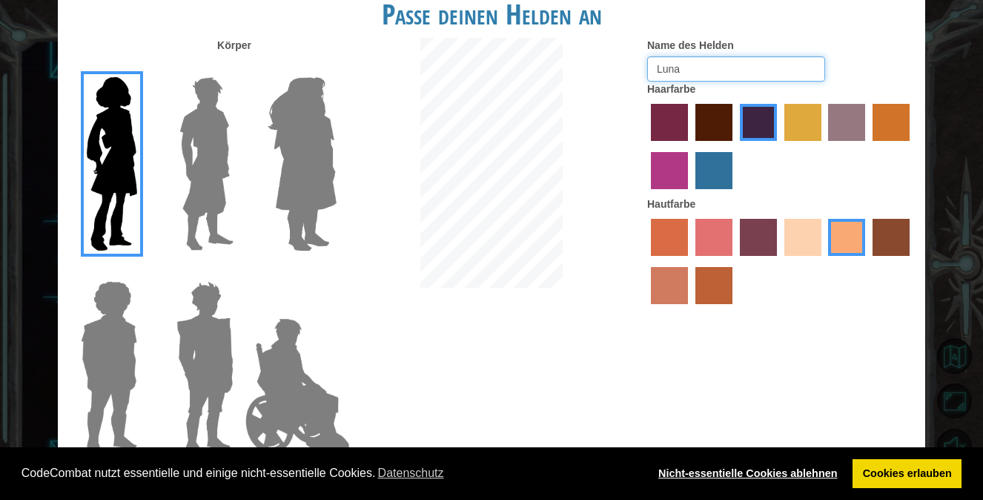
click at [758, 464] on link "Nicht-essentielle Cookies ablehnen" at bounding box center [748, 474] width 200 height 30
click at [759, 464] on link "Nicht-essentielle Cookies ablehnen" at bounding box center [748, 474] width 200 height 30
click at [760, 467] on link "Nicht-essentielle Cookies ablehnen" at bounding box center [748, 474] width 200 height 30
click at [761, 467] on link "Nicht-essentielle Cookies ablehnen" at bounding box center [748, 474] width 200 height 30
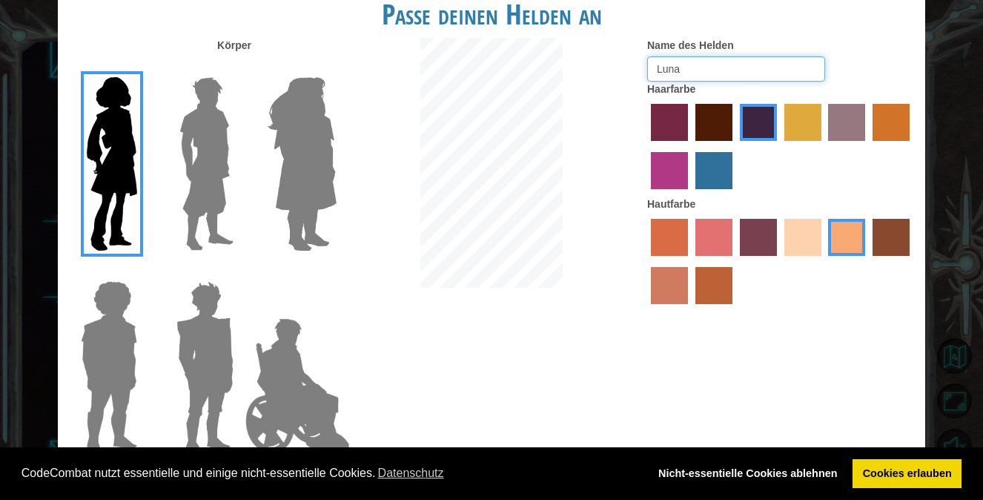
drag, startPoint x: 776, startPoint y: 454, endPoint x: 779, endPoint y: 445, distance: 9.2
click at [776, 452] on div "CodeCombat nutzt essentielle und einige nicht-essentielle Cookies. Datenschutz …" at bounding box center [491, 473] width 983 height 53
type input "Luna"
click at [779, 444] on div "Körper Name des Helden [PERSON_NAME] Hautfarbe" at bounding box center [492, 251] width 868 height 426
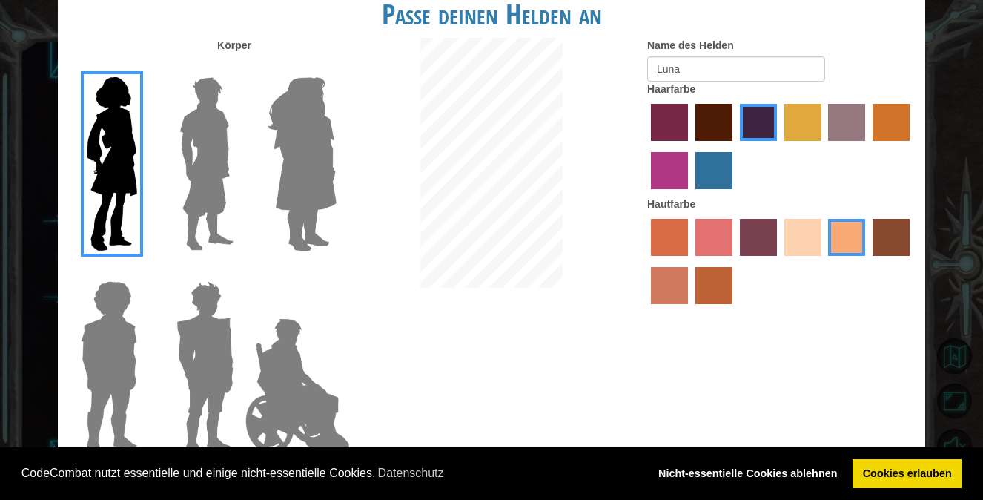
click at [791, 470] on link "Nicht-essentielle Cookies ablehnen" at bounding box center [748, 474] width 200 height 30
click at [797, 470] on link "Nicht-essentielle Cookies ablehnen" at bounding box center [748, 474] width 200 height 30
click at [795, 470] on link "Nicht-essentielle Cookies ablehnen" at bounding box center [748, 474] width 200 height 30
click at [794, 470] on link "Nicht-essentielle Cookies ablehnen" at bounding box center [748, 474] width 200 height 30
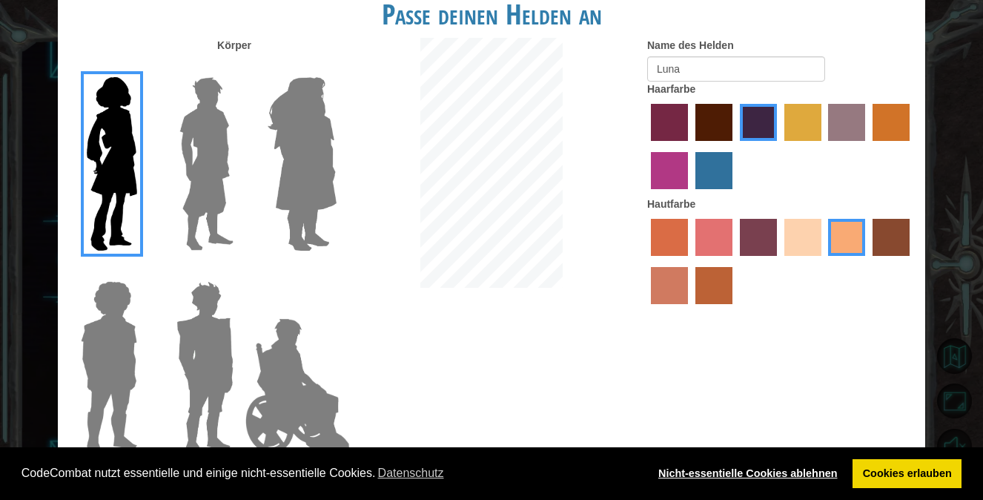
click at [797, 470] on link "Nicht-essentielle Cookies ablehnen" at bounding box center [748, 474] width 200 height 30
click at [799, 469] on link "Nicht-essentielle Cookies ablehnen" at bounding box center [748, 474] width 200 height 30
click at [807, 469] on link "Nicht-essentielle Cookies ablehnen" at bounding box center [748, 474] width 200 height 30
drag, startPoint x: 809, startPoint y: 465, endPoint x: 810, endPoint y: 473, distance: 8.2
click at [810, 473] on link "Nicht-essentielle Cookies ablehnen" at bounding box center [748, 474] width 200 height 30
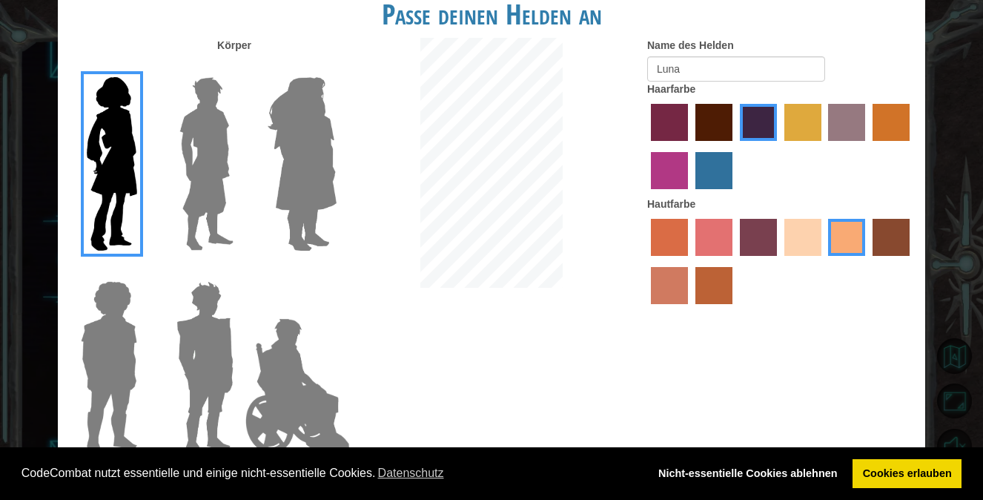
click at [811, 461] on link "Nicht-essentielle Cookies ablehnen" at bounding box center [748, 474] width 200 height 30
drag, startPoint x: 810, startPoint y: 458, endPoint x: 819, endPoint y: 457, distance: 8.9
click at [822, 458] on div "CodeCombat nutzt essentielle und einige nicht-essentielle Cookies. Datenschutz …" at bounding box center [491, 473] width 983 height 53
drag, startPoint x: 826, startPoint y: 452, endPoint x: 817, endPoint y: 455, distance: 9.4
click at [816, 455] on div "CodeCombat nutzt essentielle und einige nicht-essentielle Cookies. Datenschutz …" at bounding box center [491, 473] width 983 height 53
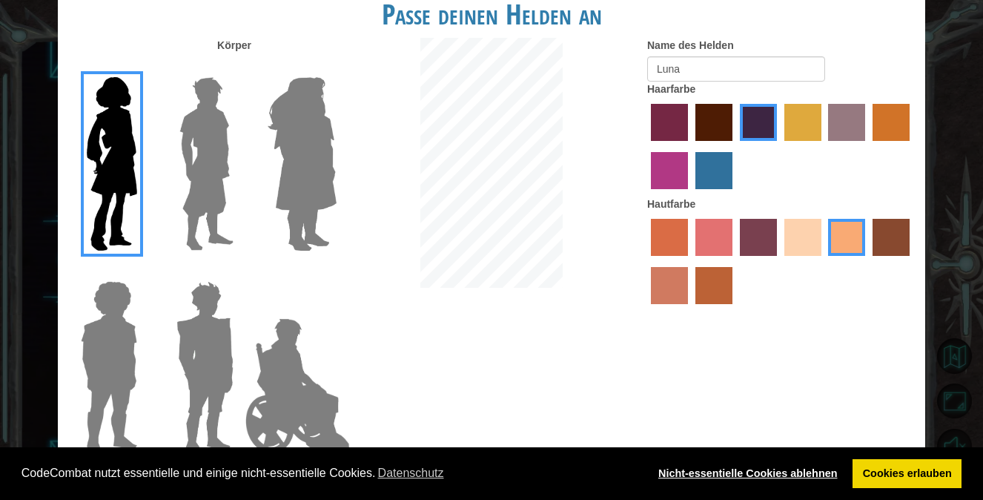
click at [796, 472] on link "Nicht-essentielle Cookies ablehnen" at bounding box center [748, 474] width 200 height 30
click at [795, 472] on link "Nicht-essentielle Cookies ablehnen" at bounding box center [748, 474] width 200 height 30
drag, startPoint x: 813, startPoint y: 444, endPoint x: 783, endPoint y: 461, distance: 34.6
click at [811, 444] on div "Körper Name des Helden [PERSON_NAME] Hautfarbe" at bounding box center [492, 251] width 868 height 426
click at [786, 461] on link "Nicht-essentielle Cookies ablehnen" at bounding box center [748, 474] width 200 height 30
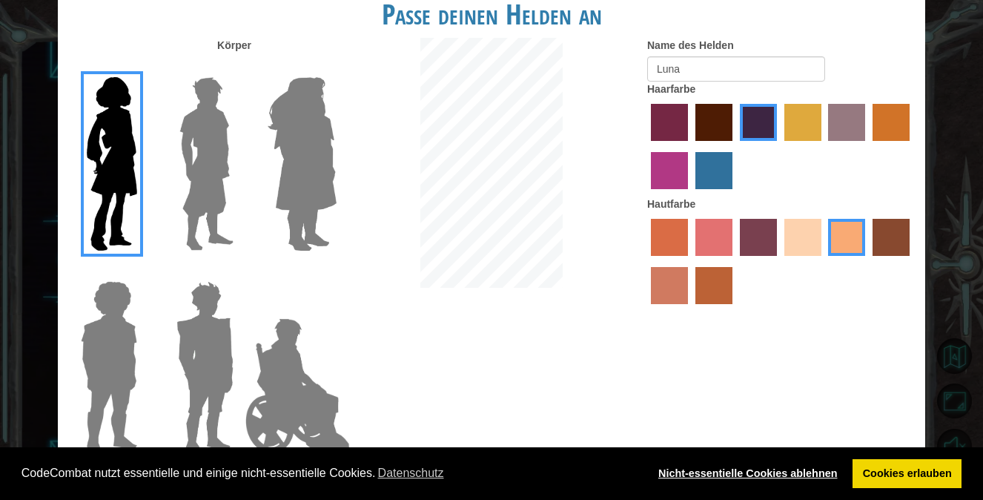
click at [786, 461] on link "Nicht-essentielle Cookies ablehnen" at bounding box center [748, 474] width 200 height 30
click at [701, 299] on label "smoke tree skin color" at bounding box center [714, 285] width 37 height 37
click at [690, 309] on input "smoke tree skin color" at bounding box center [690, 309] width 0 height 0
click at [851, 226] on label "tacao skin color" at bounding box center [846, 237] width 37 height 37
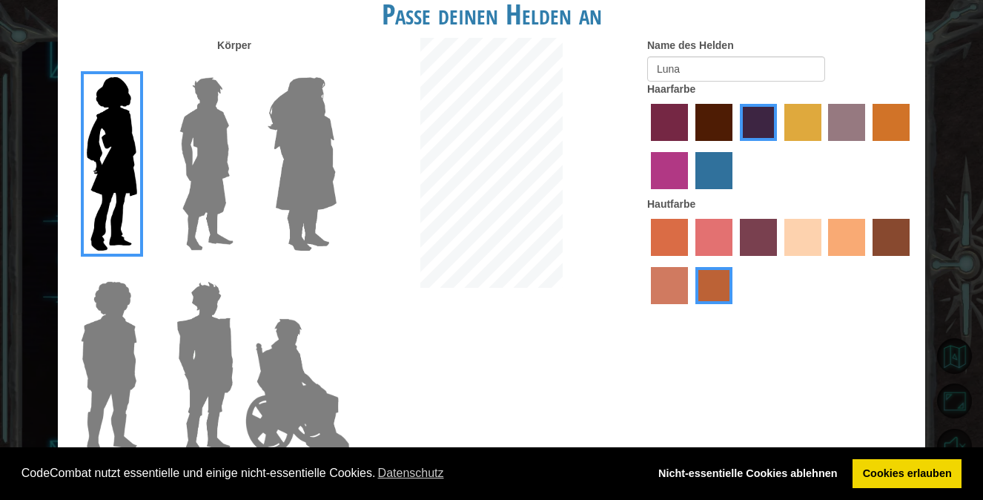
click at [824, 261] on input "tacao skin color" at bounding box center [824, 261] width 0 height 0
click at [766, 463] on link "Nicht-essentielle Cookies ablehnen" at bounding box center [748, 474] width 200 height 30
click at [677, 276] on label "burning sand skin color" at bounding box center [669, 285] width 37 height 37
click at [912, 261] on input "burning sand skin color" at bounding box center [912, 261] width 0 height 0
click at [845, 228] on label "tacao skin color" at bounding box center [846, 237] width 37 height 37
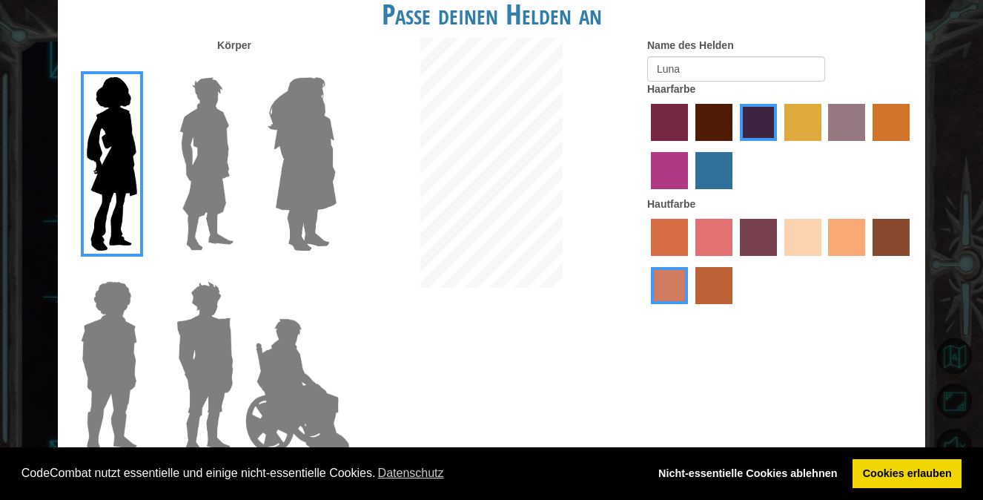
click at [824, 261] on input "tacao skin color" at bounding box center [824, 261] width 0 height 0
click at [810, 232] on label "sandy beach skin color" at bounding box center [803, 237] width 37 height 37
click at [779, 261] on input "sandy beach skin color" at bounding box center [779, 261] width 0 height 0
click at [839, 230] on label "tacao skin color" at bounding box center [846, 237] width 37 height 37
click at [824, 261] on input "tacao skin color" at bounding box center [824, 261] width 0 height 0
